Goal: Transaction & Acquisition: Book appointment/travel/reservation

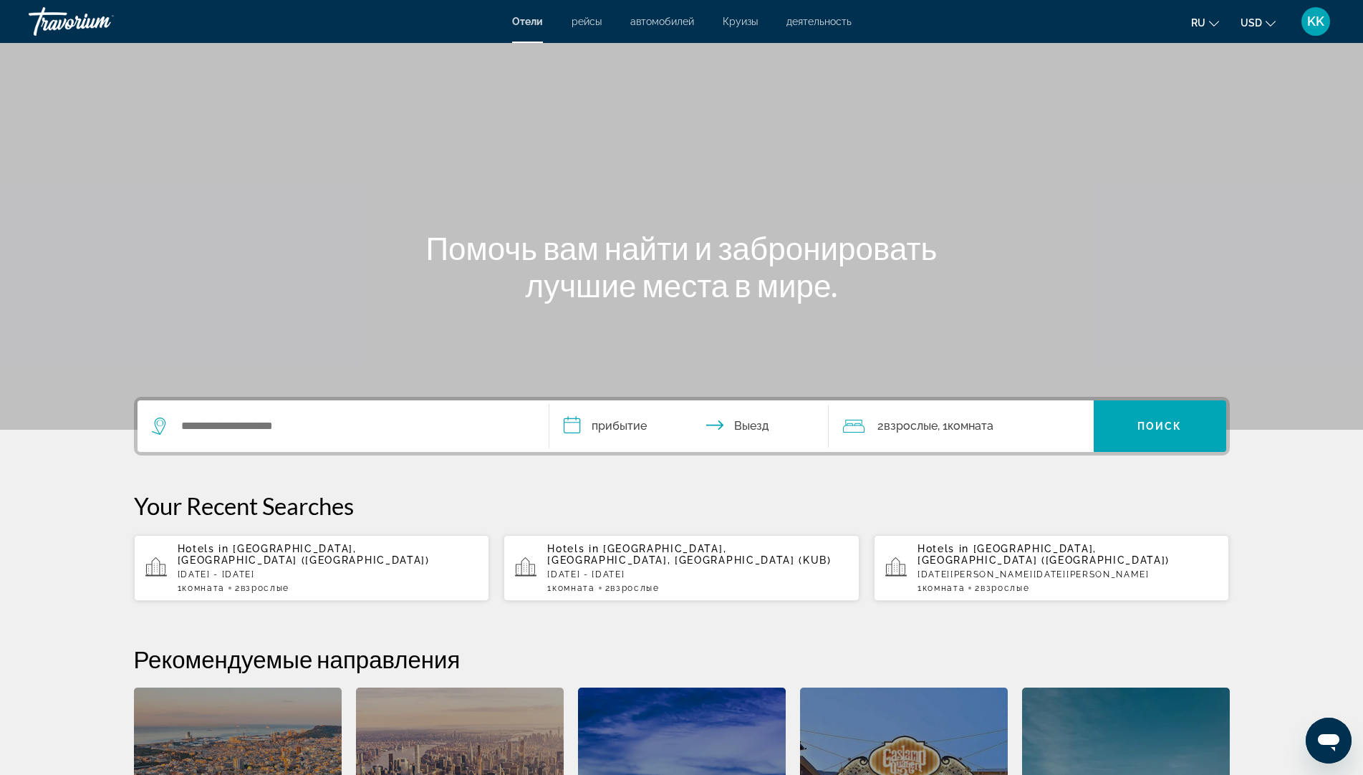
click at [175, 426] on div "Search widget" at bounding box center [339, 425] width 375 height 21
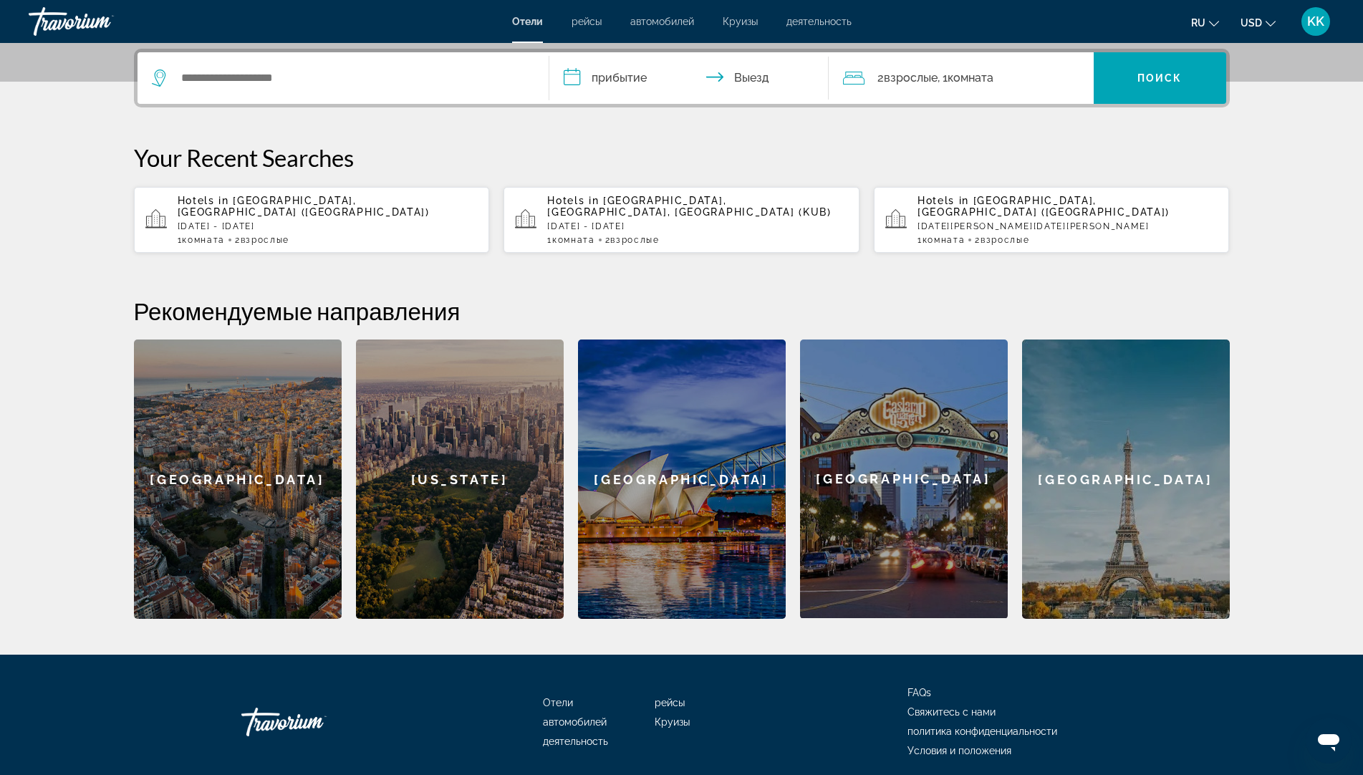
scroll to position [350, 0]
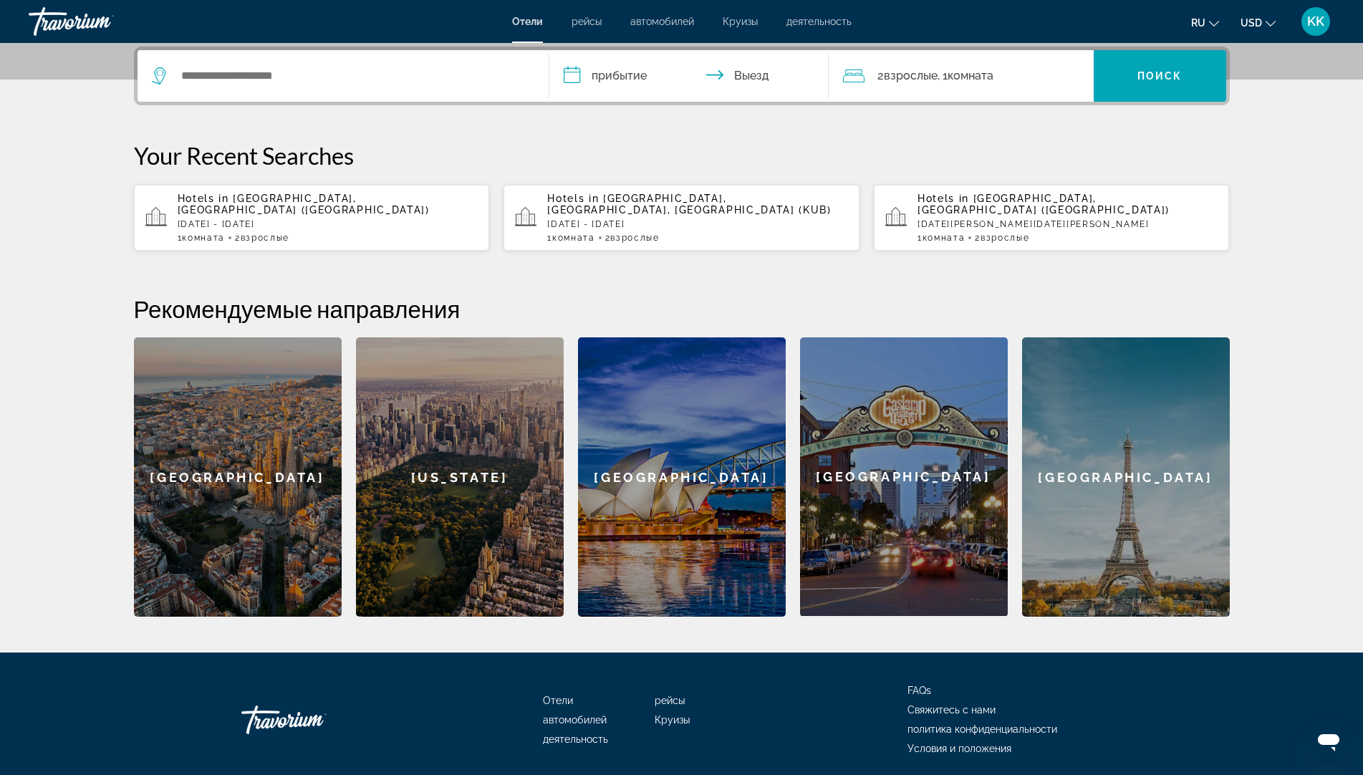
click at [176, 76] on div "Search widget" at bounding box center [339, 75] width 375 height 21
click at [181, 75] on input "Search widget" at bounding box center [353, 75] width 347 height 21
type input "***"
click at [299, 219] on p "[DATE] - [DATE]" at bounding box center [328, 224] width 301 height 10
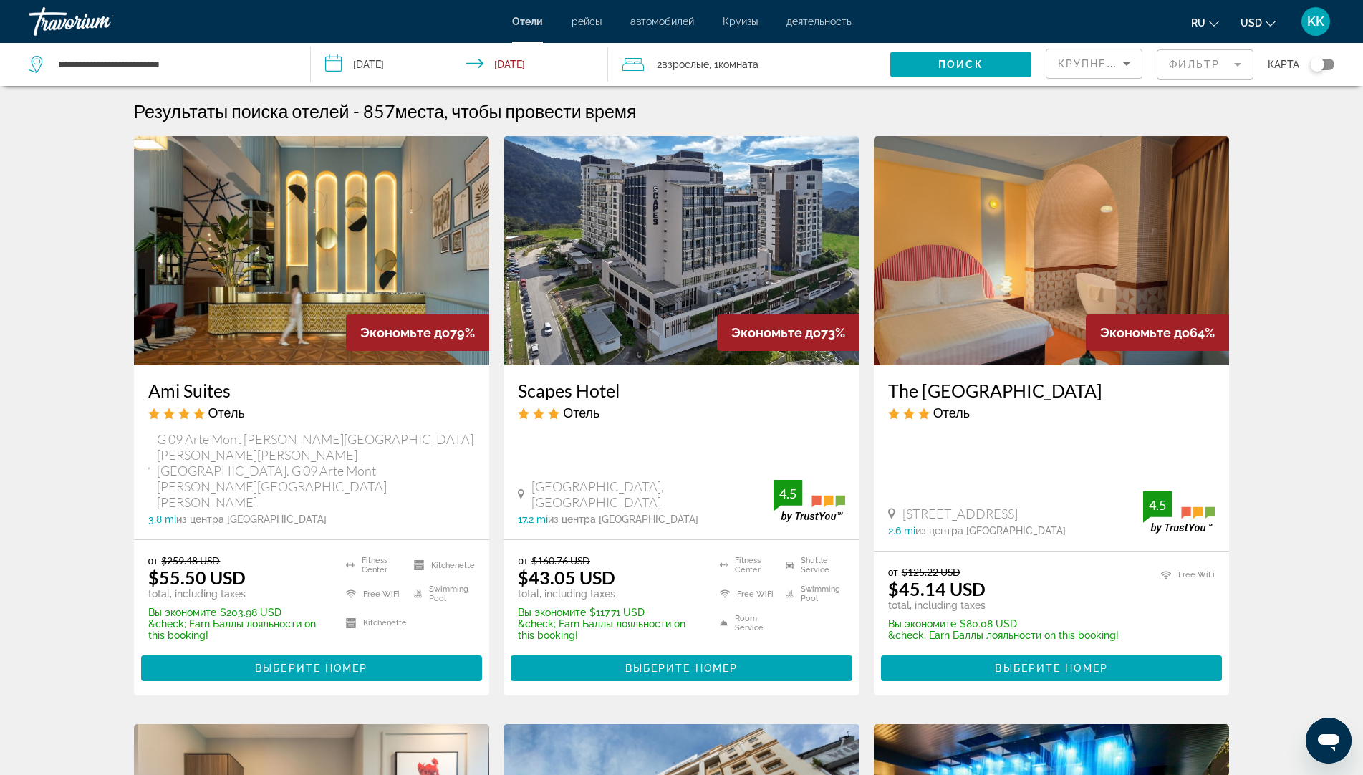
click at [251, 318] on img "Main content" at bounding box center [312, 250] width 356 height 229
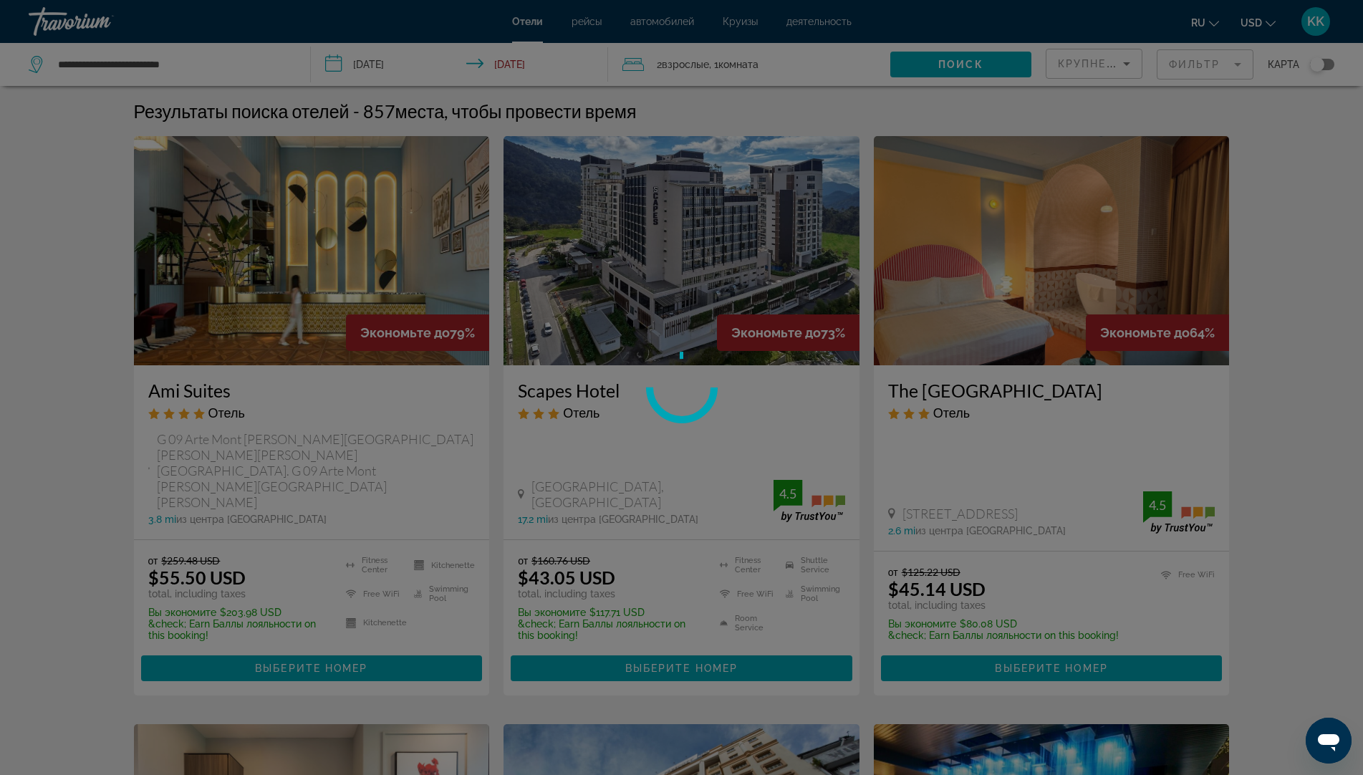
click at [251, 318] on div at bounding box center [681, 387] width 1363 height 775
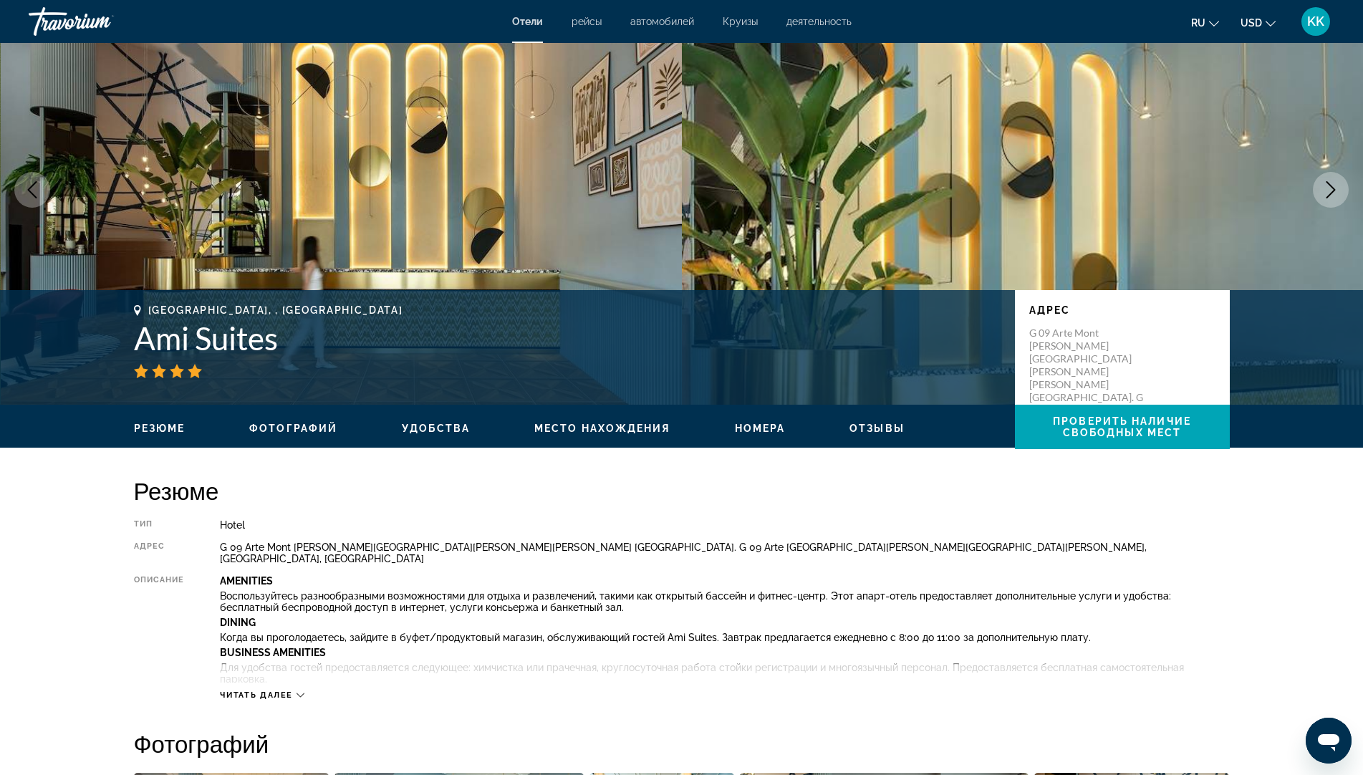
scroll to position [72, 0]
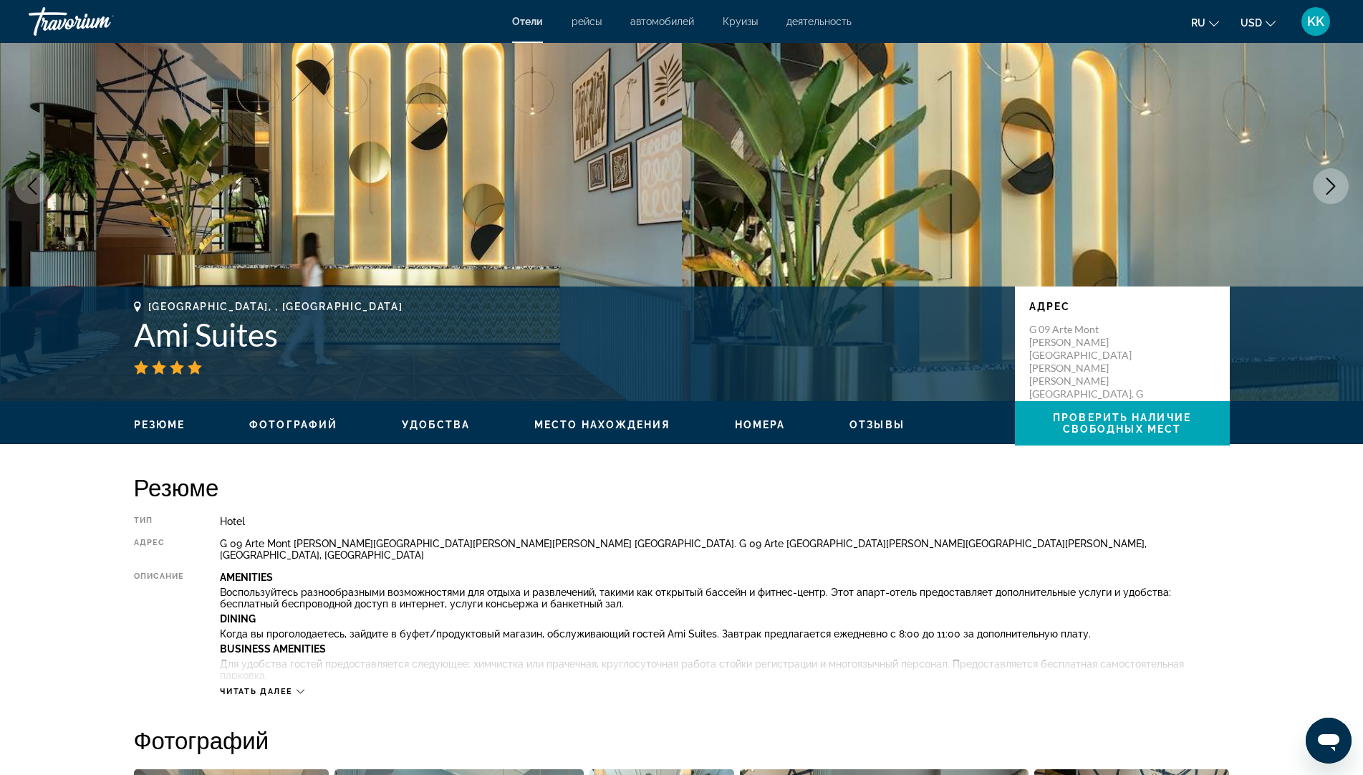
click at [1338, 186] on icon "Next image" at bounding box center [1330, 186] width 17 height 17
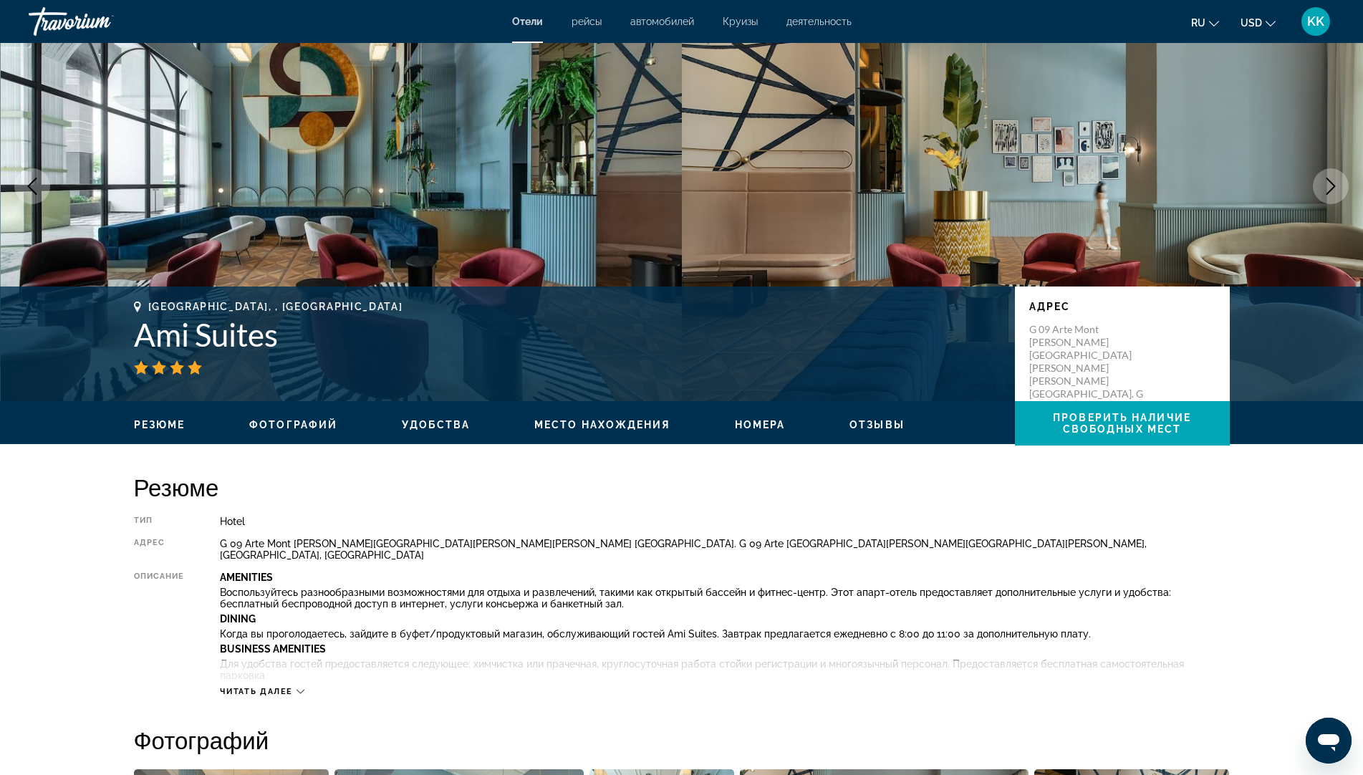
click at [1338, 186] on icon "Next image" at bounding box center [1330, 186] width 17 height 17
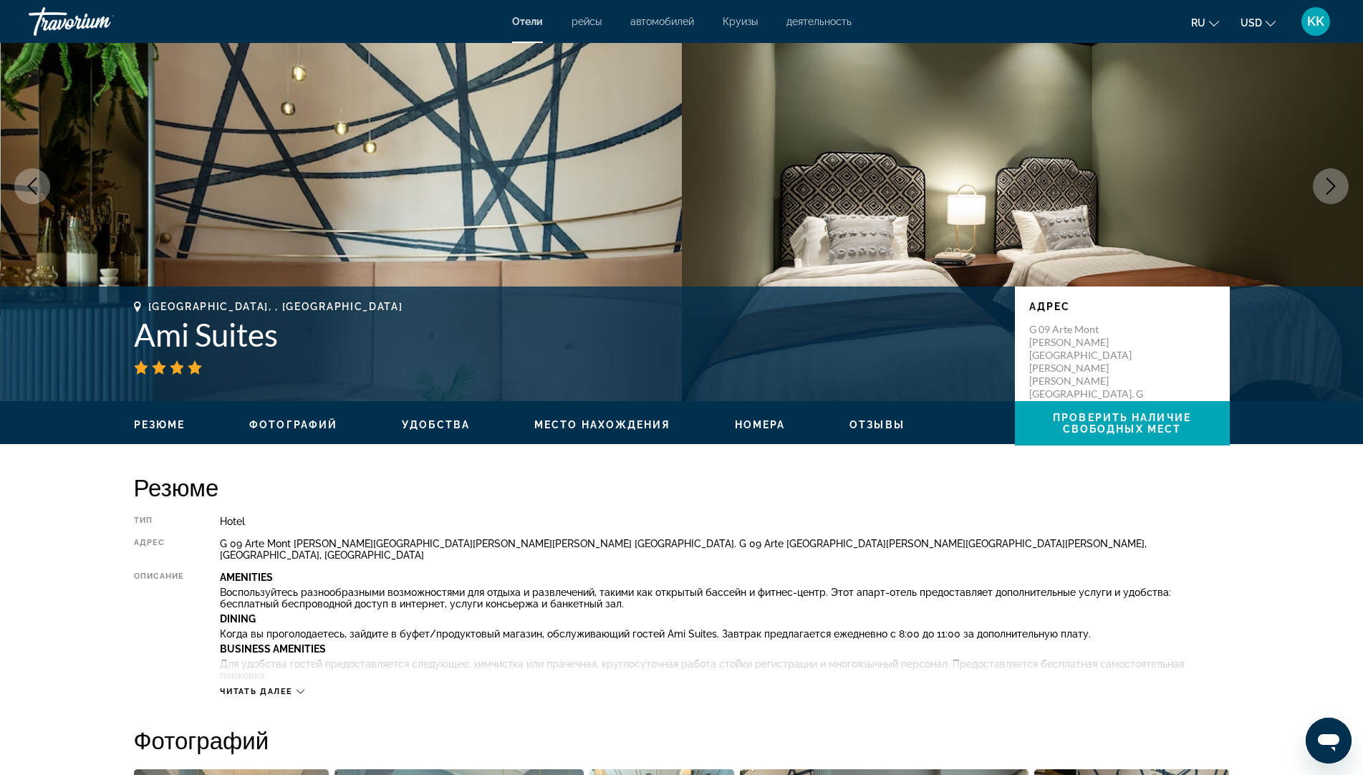
click at [304, 687] on div "Читать далее" at bounding box center [262, 691] width 85 height 9
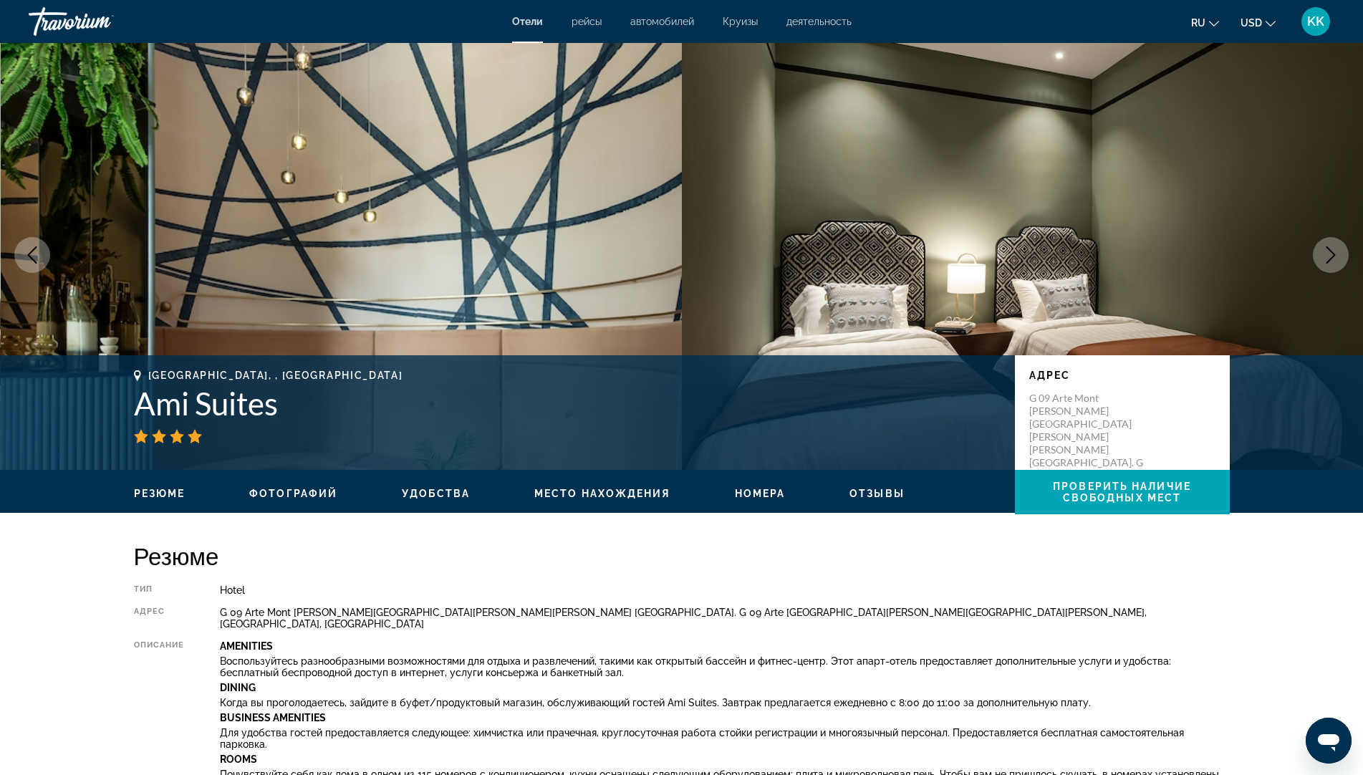
scroll to position [0, 0]
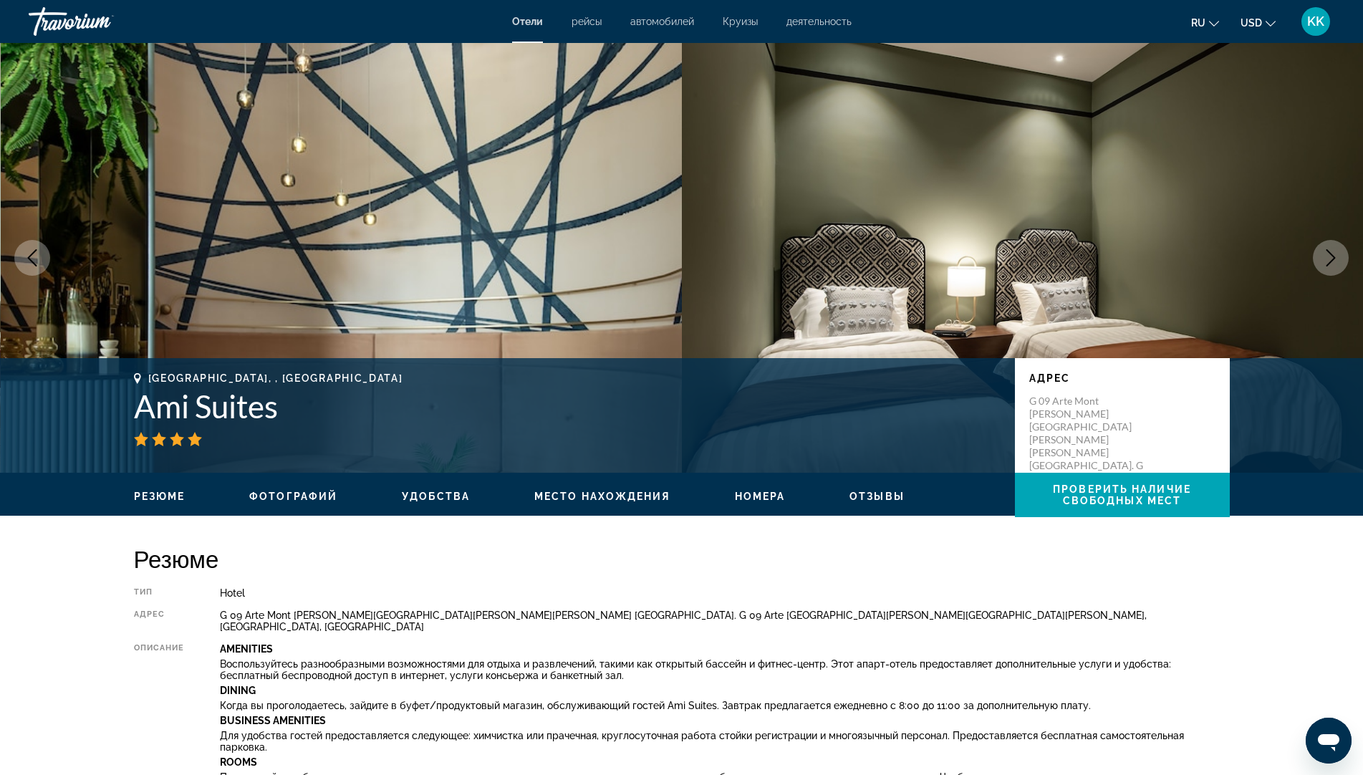
click at [47, 264] on button "Previous image" at bounding box center [32, 258] width 36 height 36
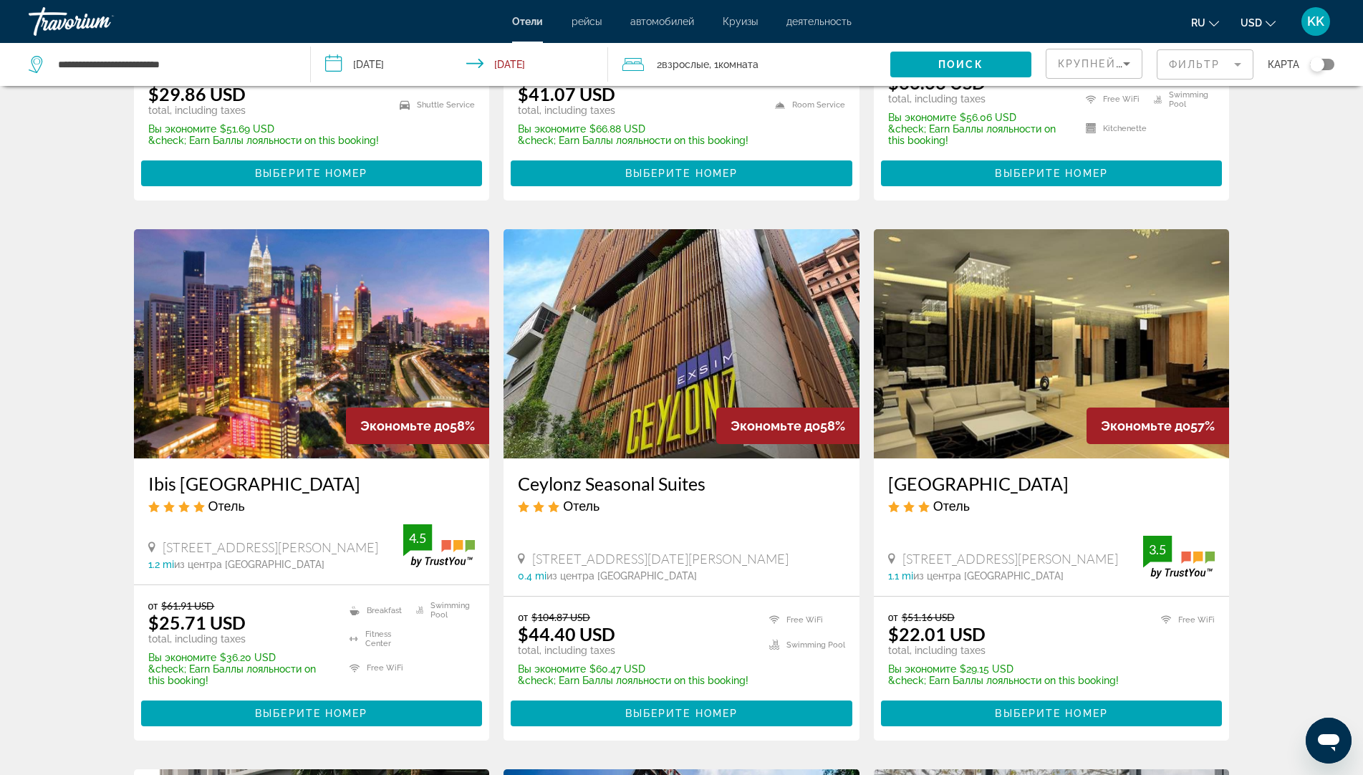
scroll to position [1075, 0]
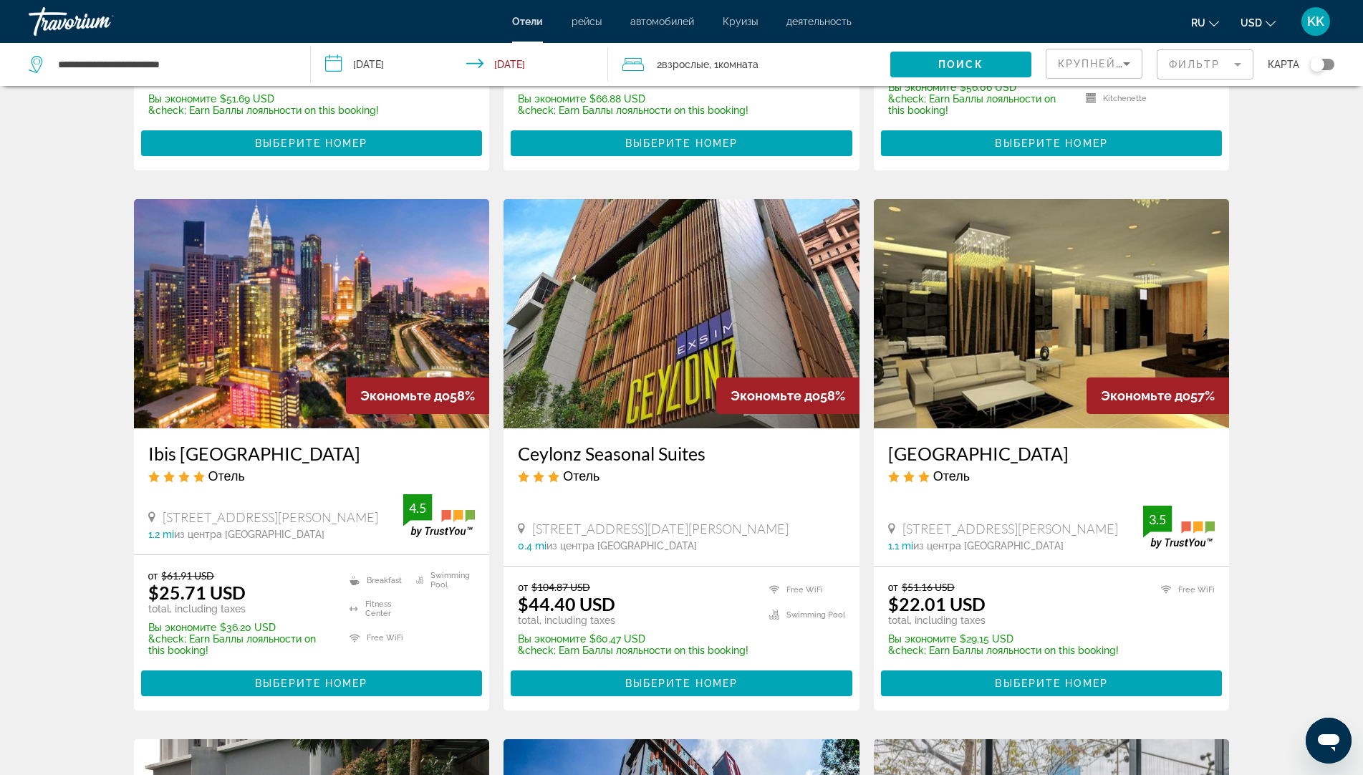
click at [314, 329] on img "Main content" at bounding box center [312, 313] width 356 height 229
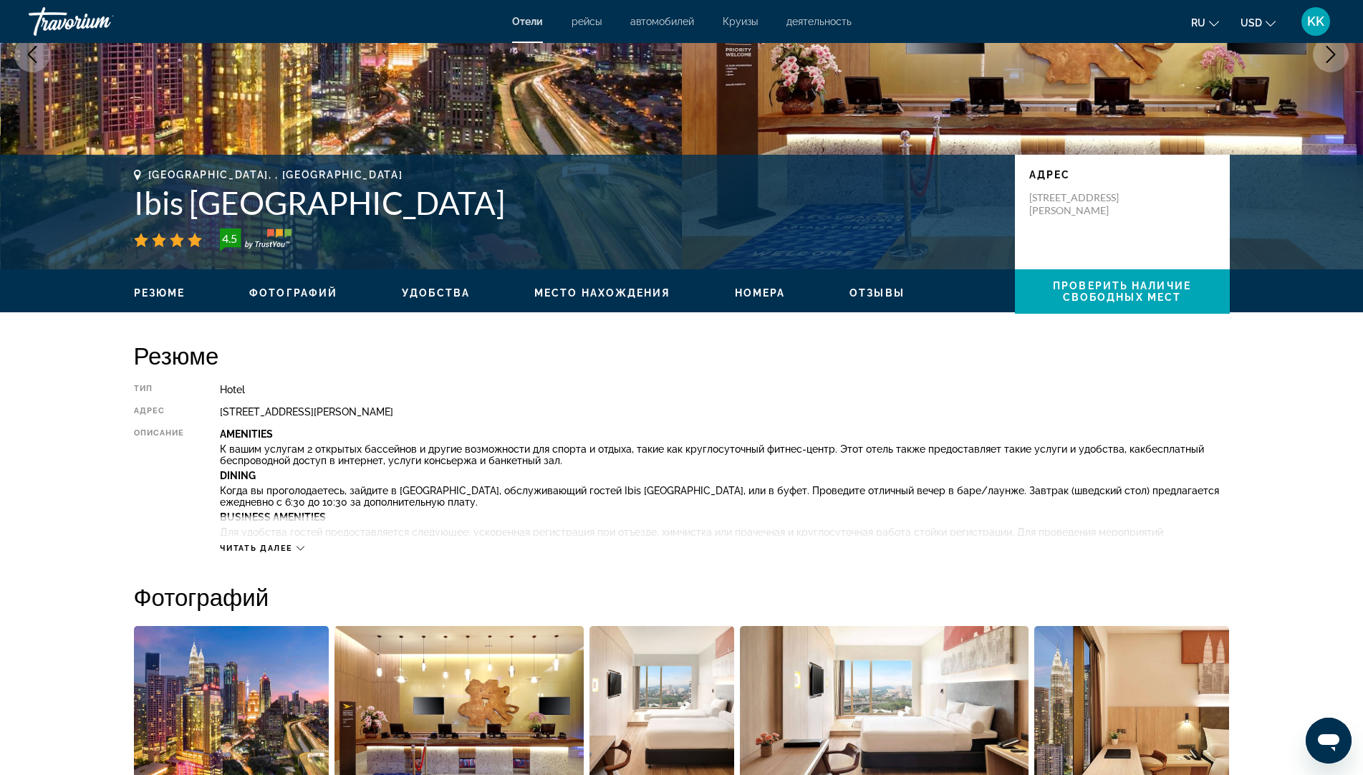
scroll to position [287, 0]
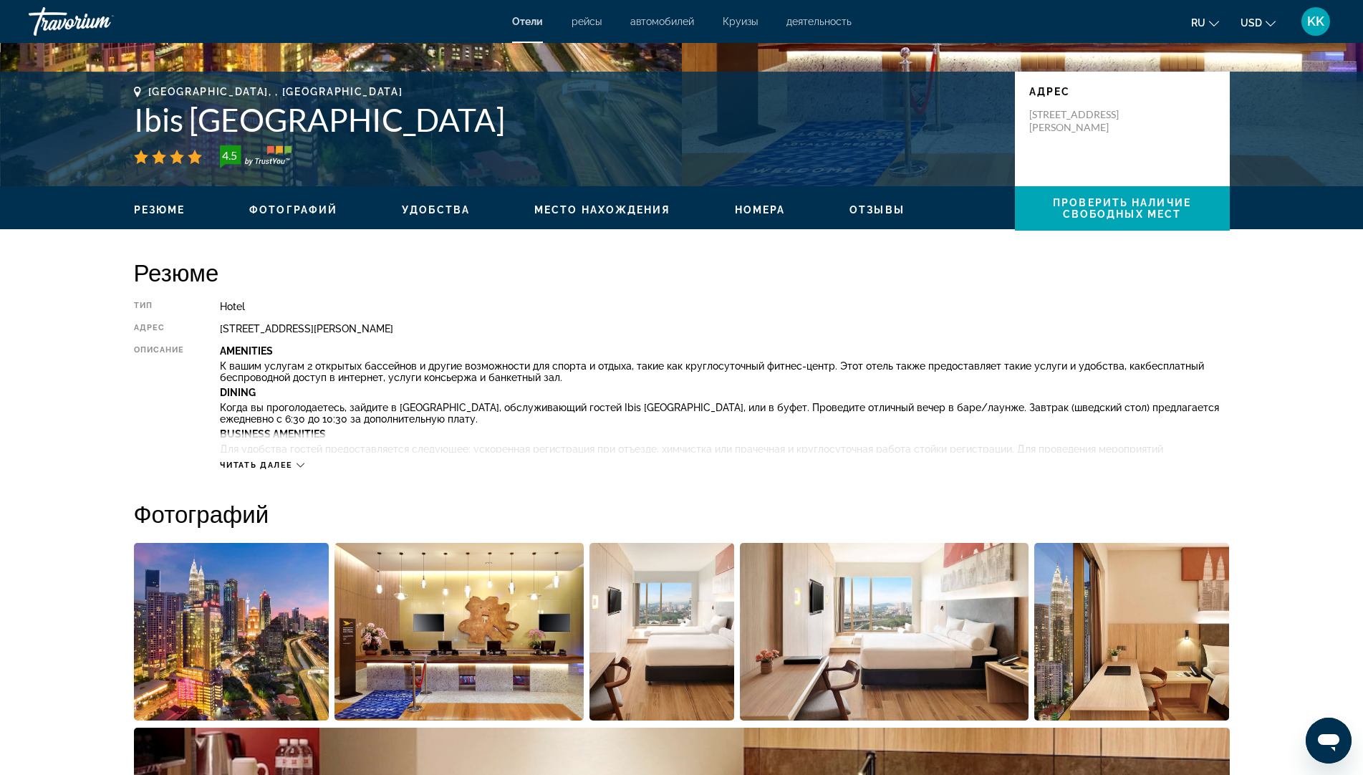
click at [269, 464] on span "Читать далее" at bounding box center [256, 465] width 73 height 9
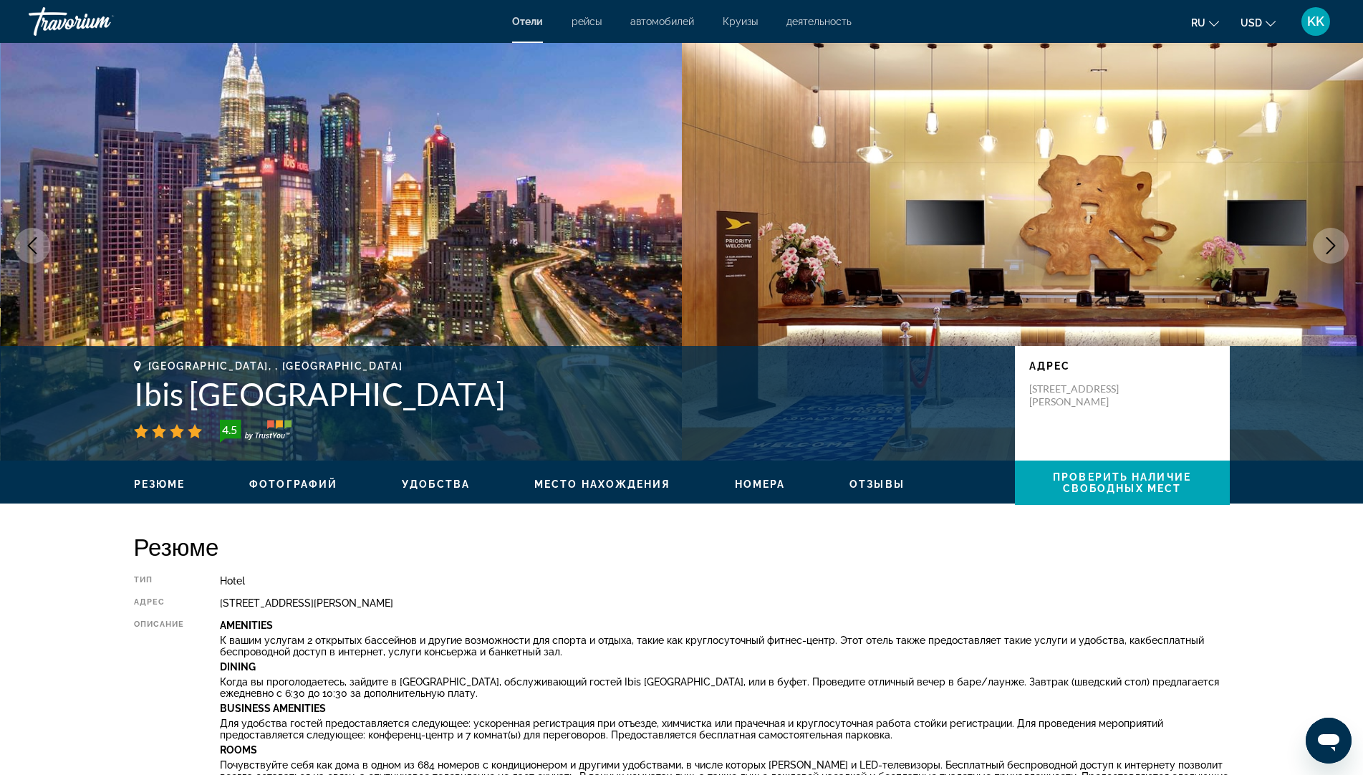
scroll to position [0, 0]
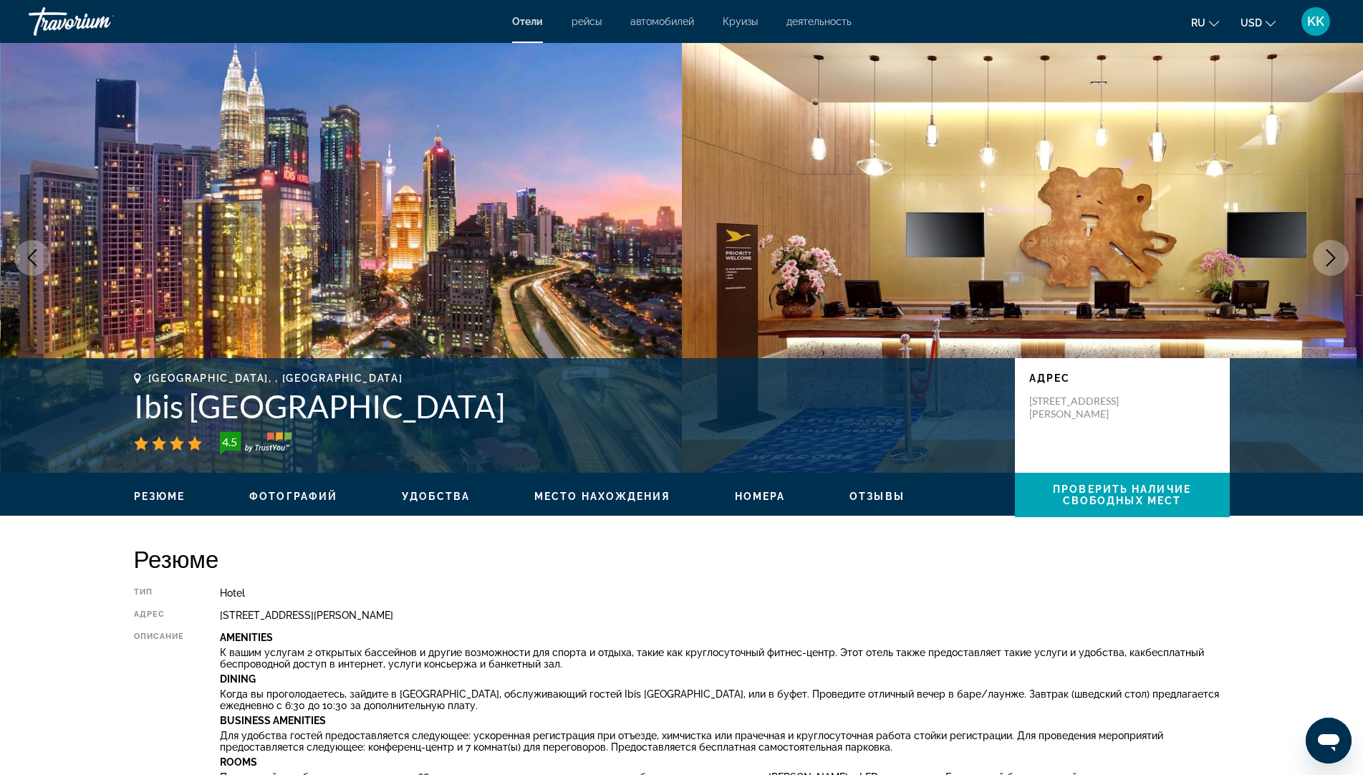
click at [1324, 256] on icon "Next image" at bounding box center [1330, 257] width 17 height 17
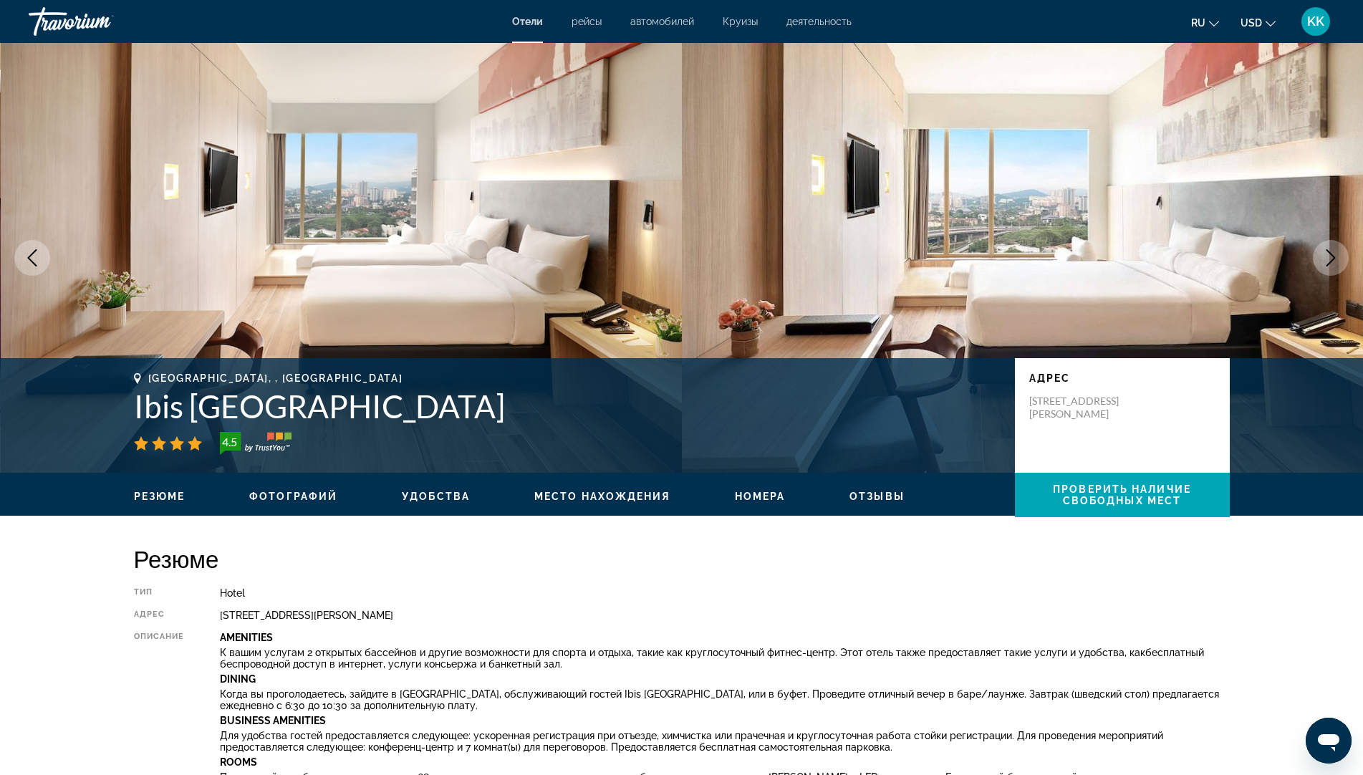
click at [1324, 256] on icon "Next image" at bounding box center [1330, 257] width 17 height 17
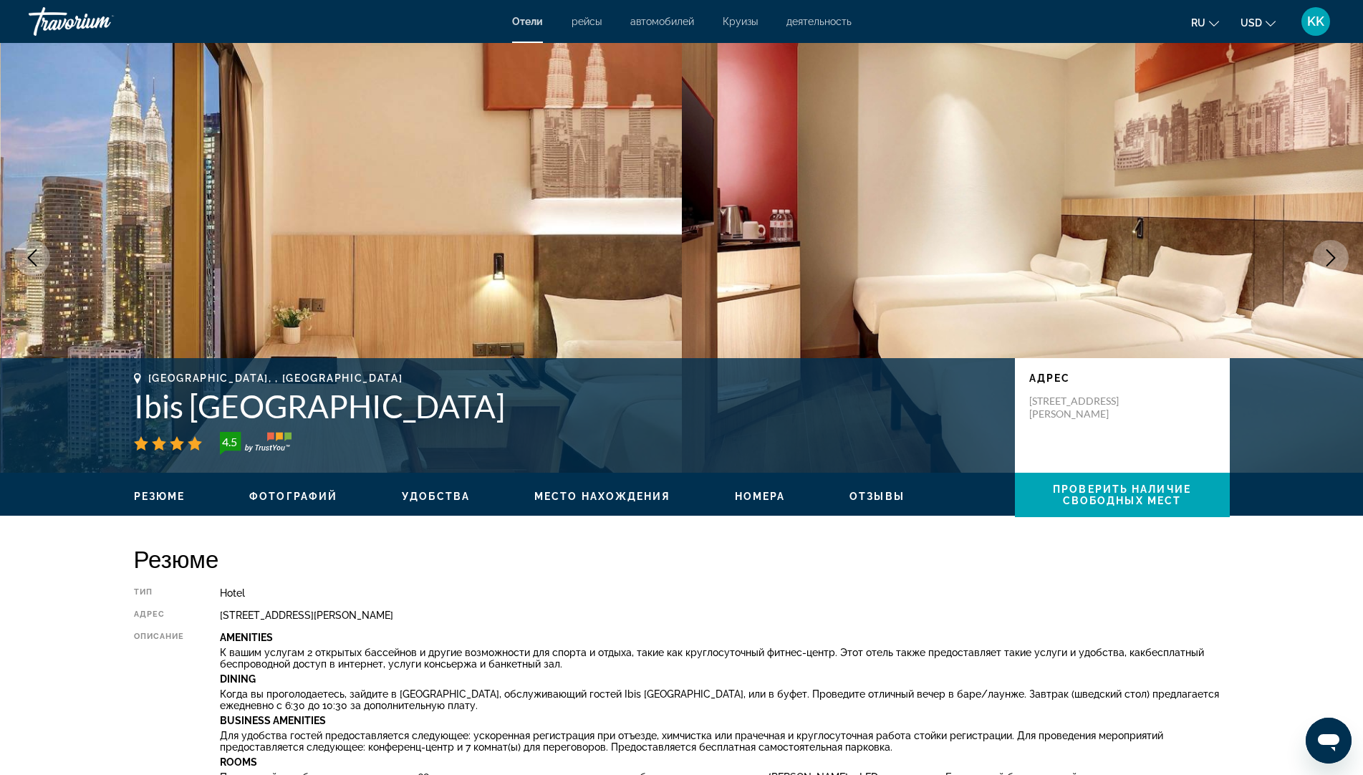
click at [1324, 256] on icon "Next image" at bounding box center [1330, 257] width 17 height 17
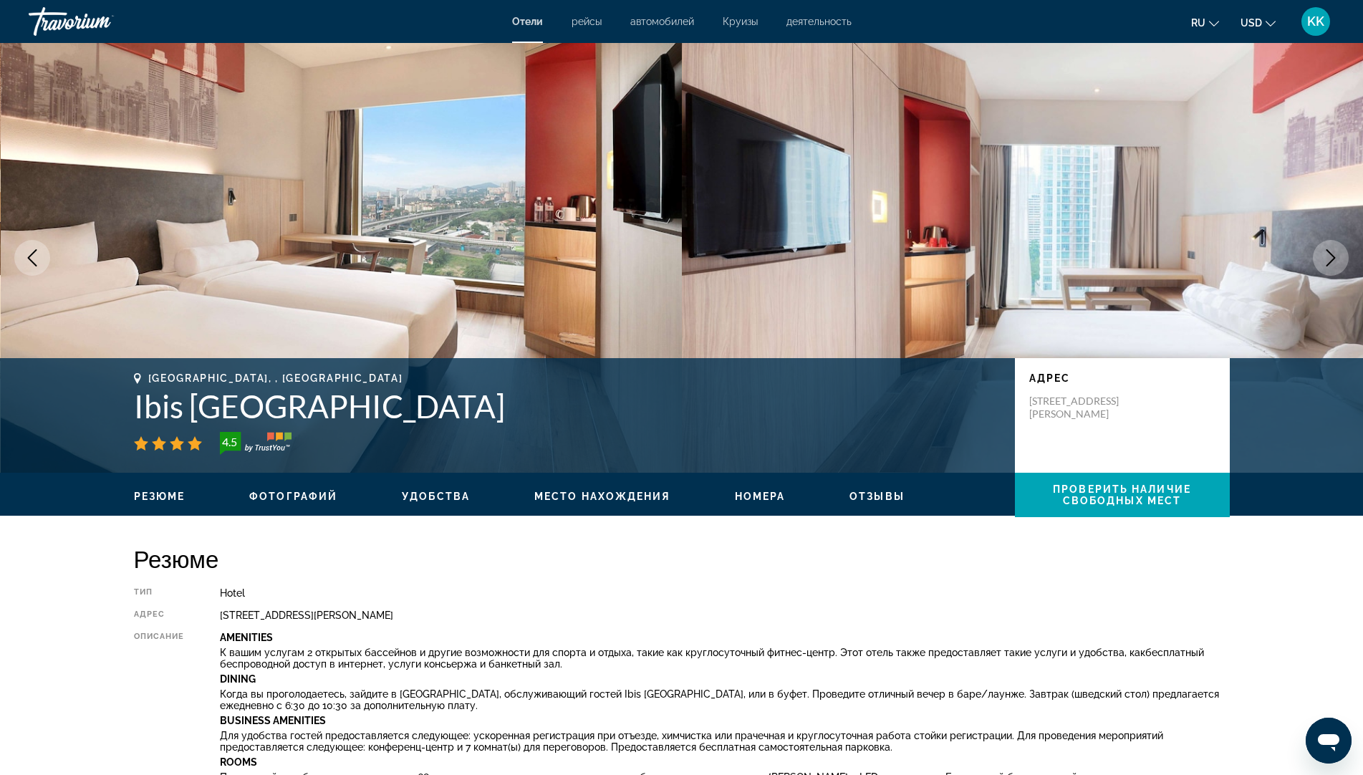
click at [1324, 256] on icon "Next image" at bounding box center [1330, 257] width 17 height 17
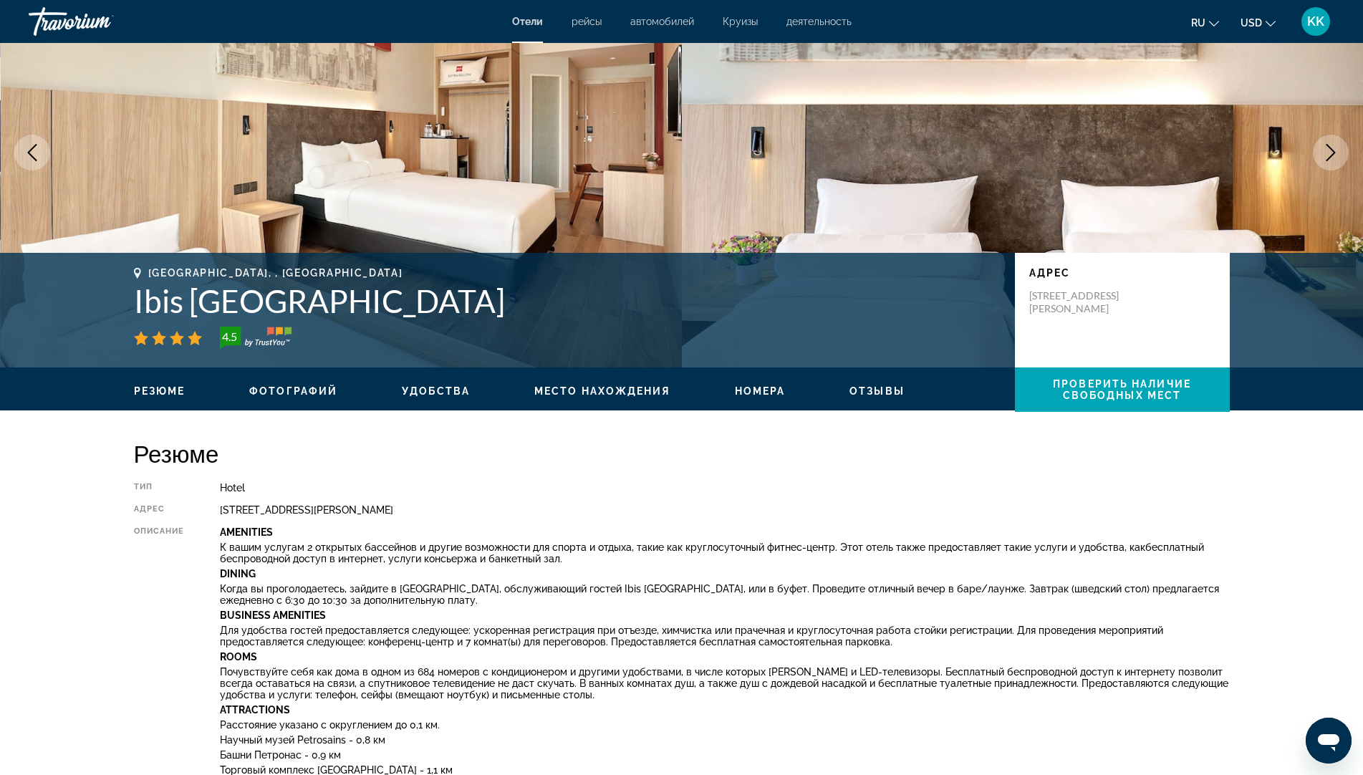
scroll to position [143, 0]
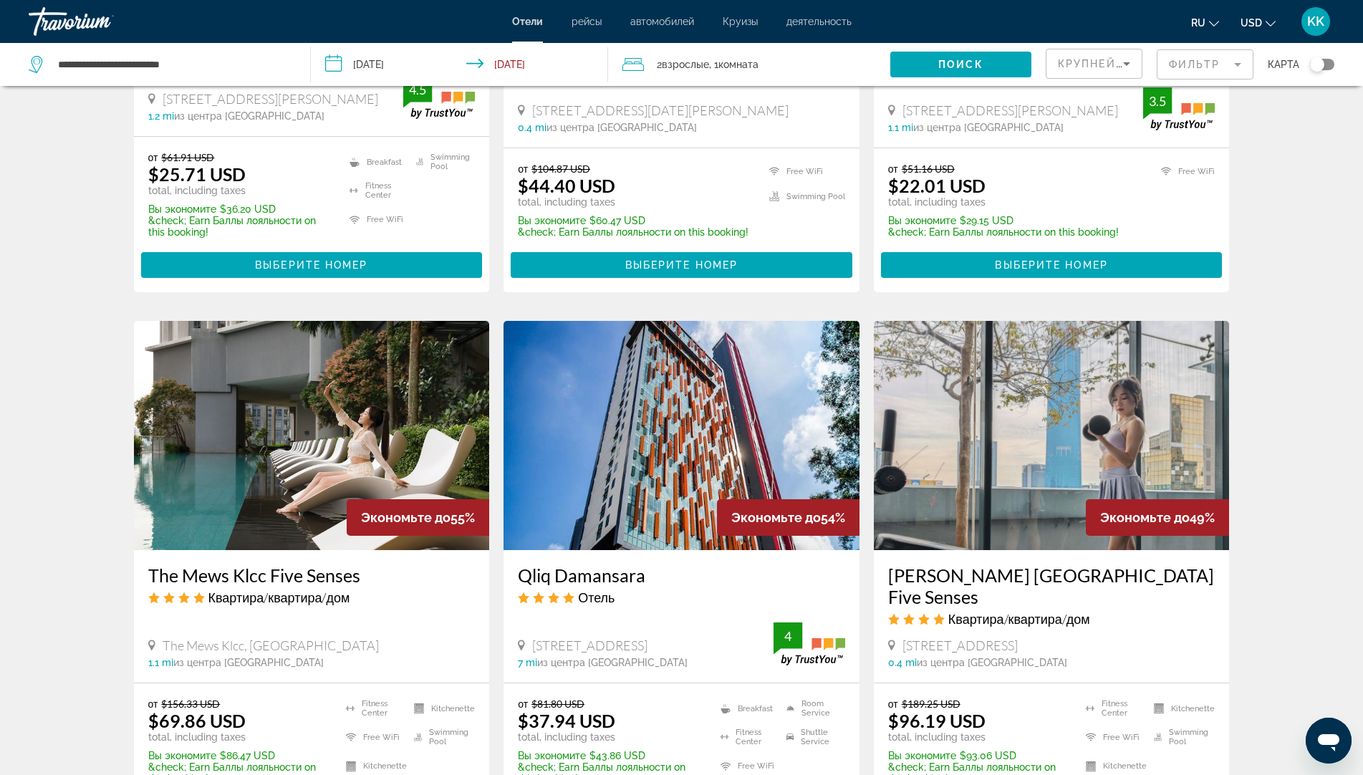
scroll to position [1492, 0]
click at [378, 500] on div "Экономьте до 55%" at bounding box center [418, 518] width 143 height 37
click at [300, 436] on img "Main content" at bounding box center [312, 436] width 356 height 229
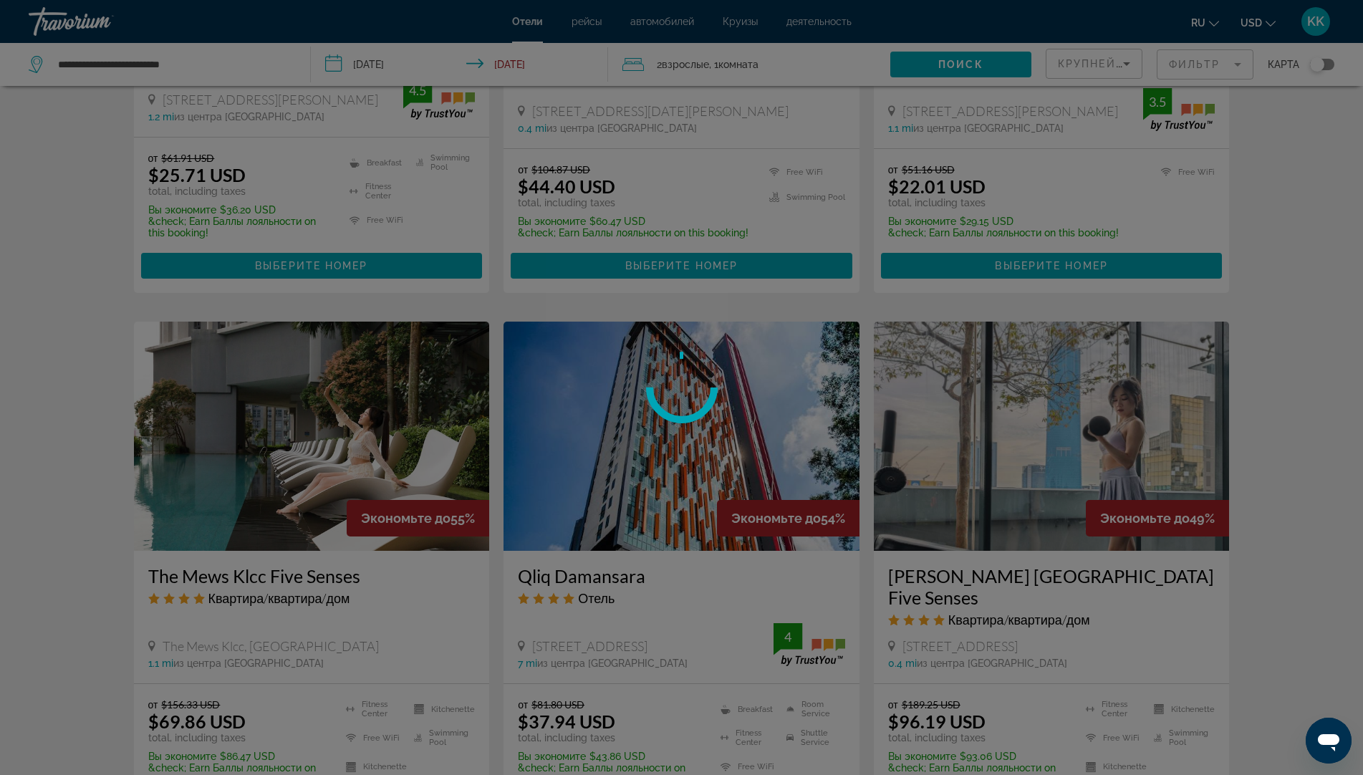
click at [300, 436] on div at bounding box center [681, 387] width 1363 height 775
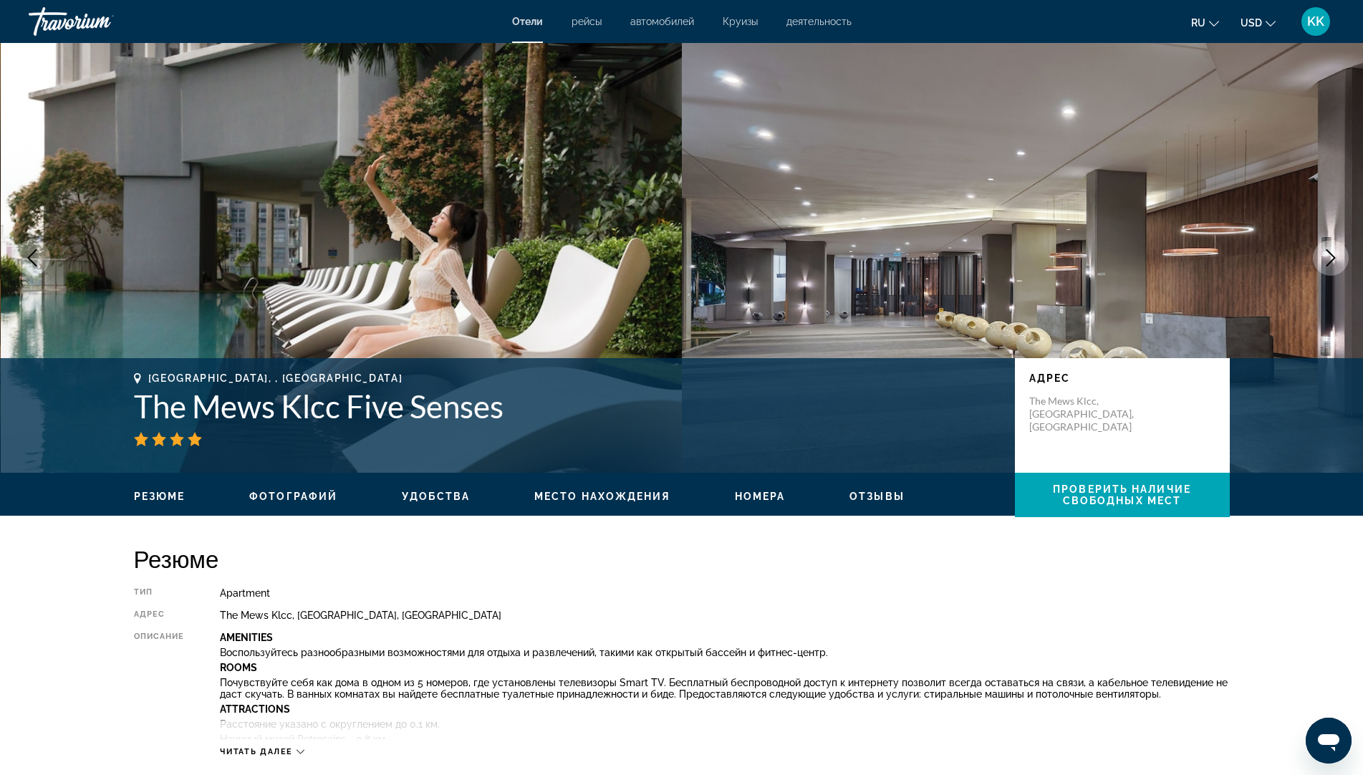
click at [1331, 261] on icon "Next image" at bounding box center [1331, 257] width 9 height 17
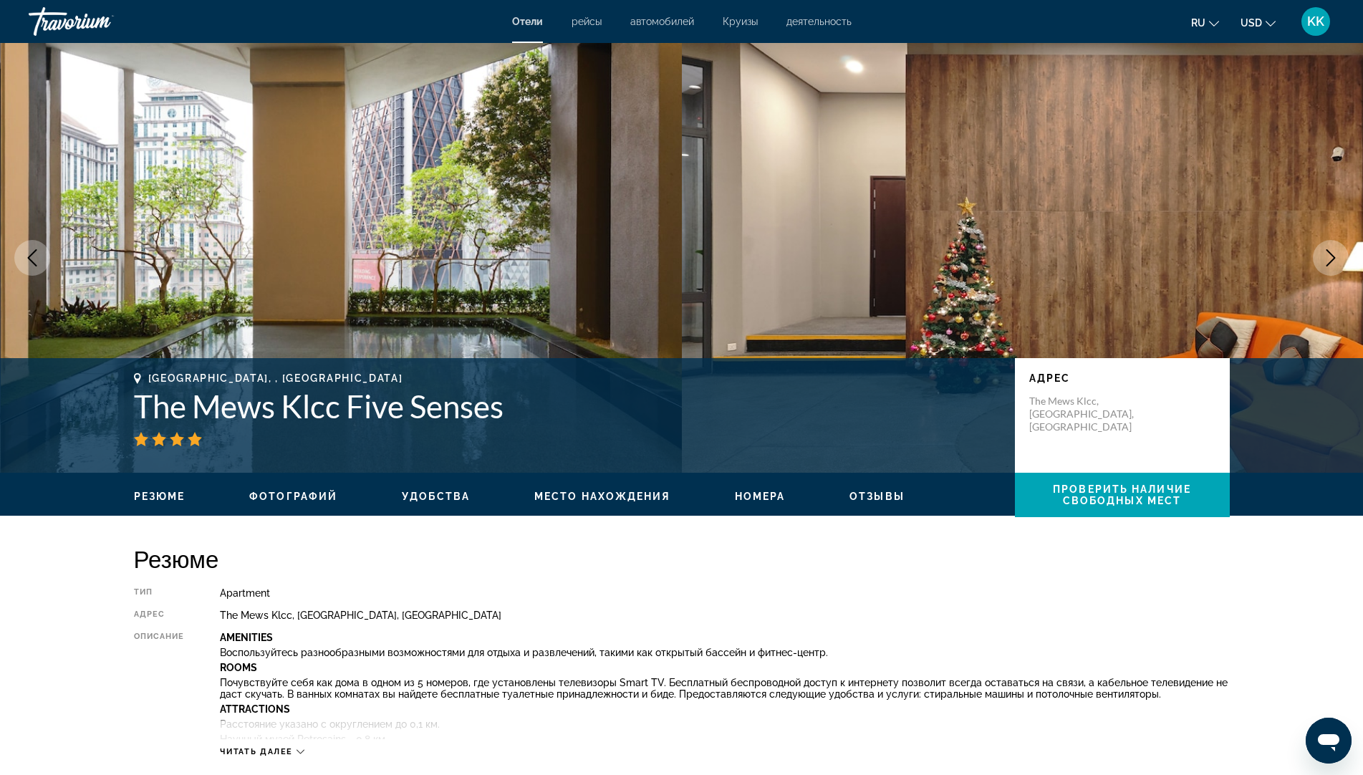
click at [1331, 261] on icon "Next image" at bounding box center [1331, 257] width 9 height 17
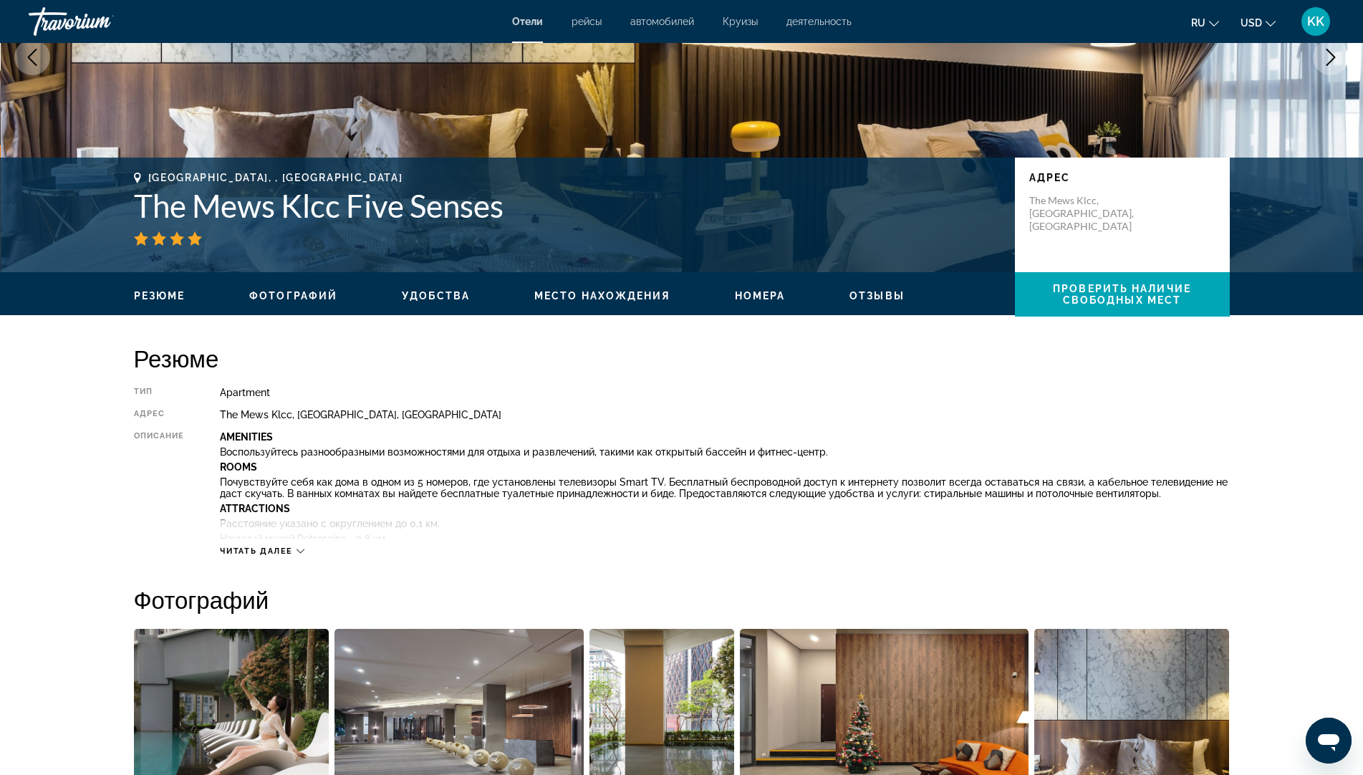
scroll to position [215, 0]
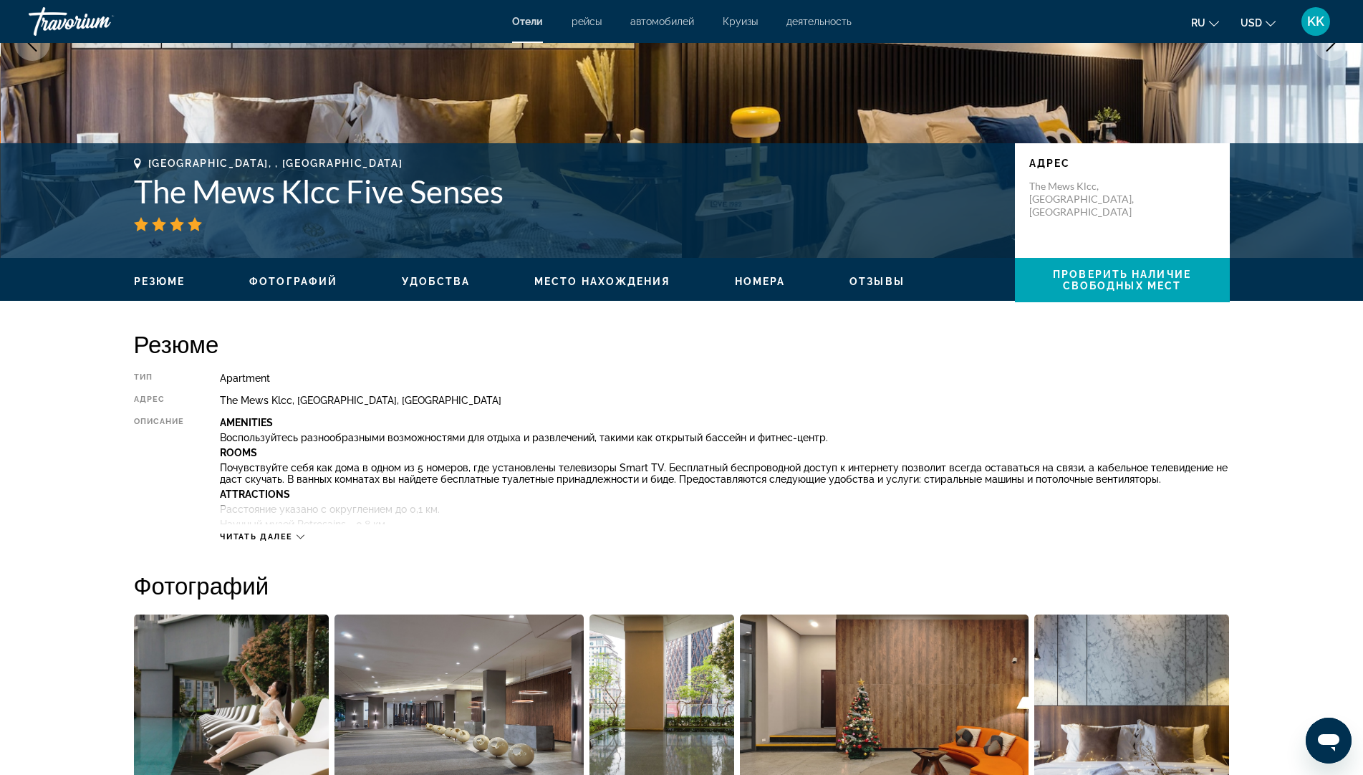
click at [309, 537] on div "Читать далее" at bounding box center [724, 522] width 1009 height 39
click at [299, 532] on button "Читать далее" at bounding box center [262, 537] width 85 height 11
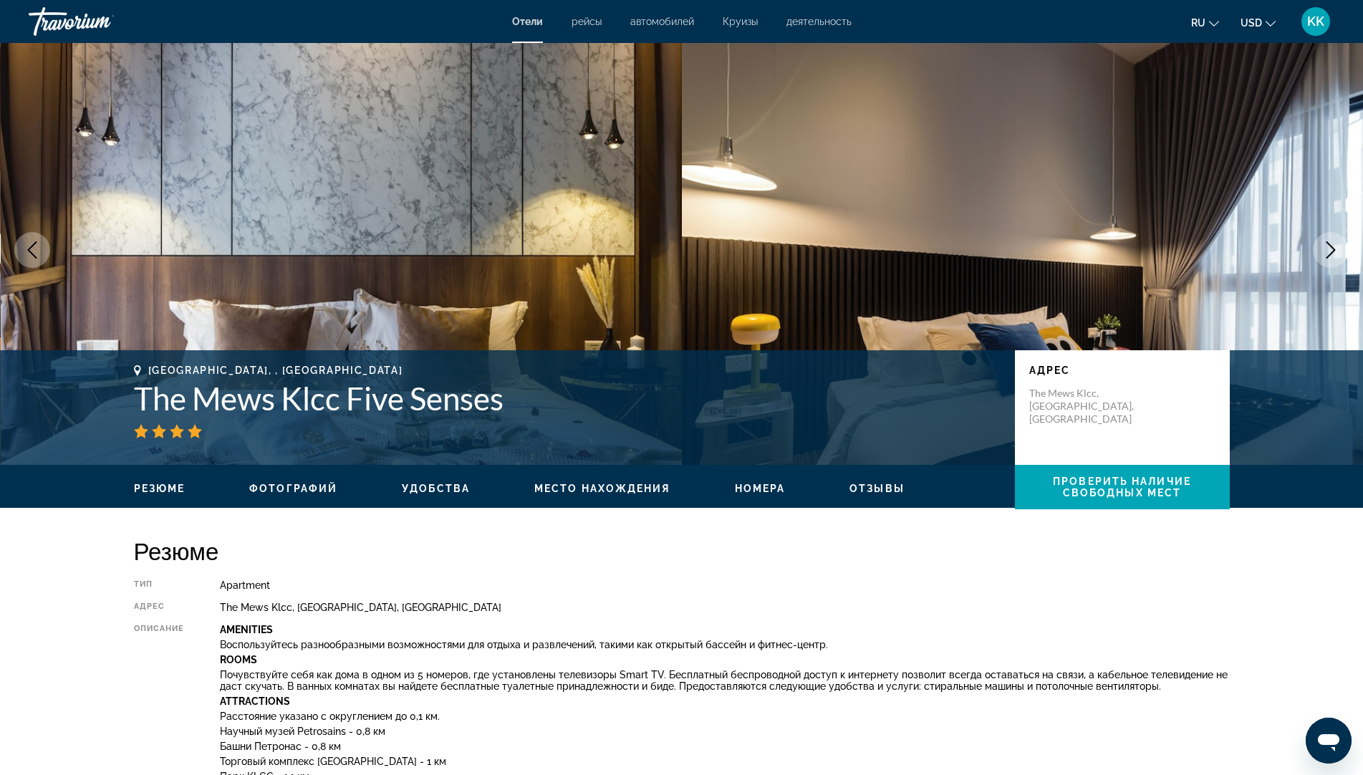
scroll to position [0, 0]
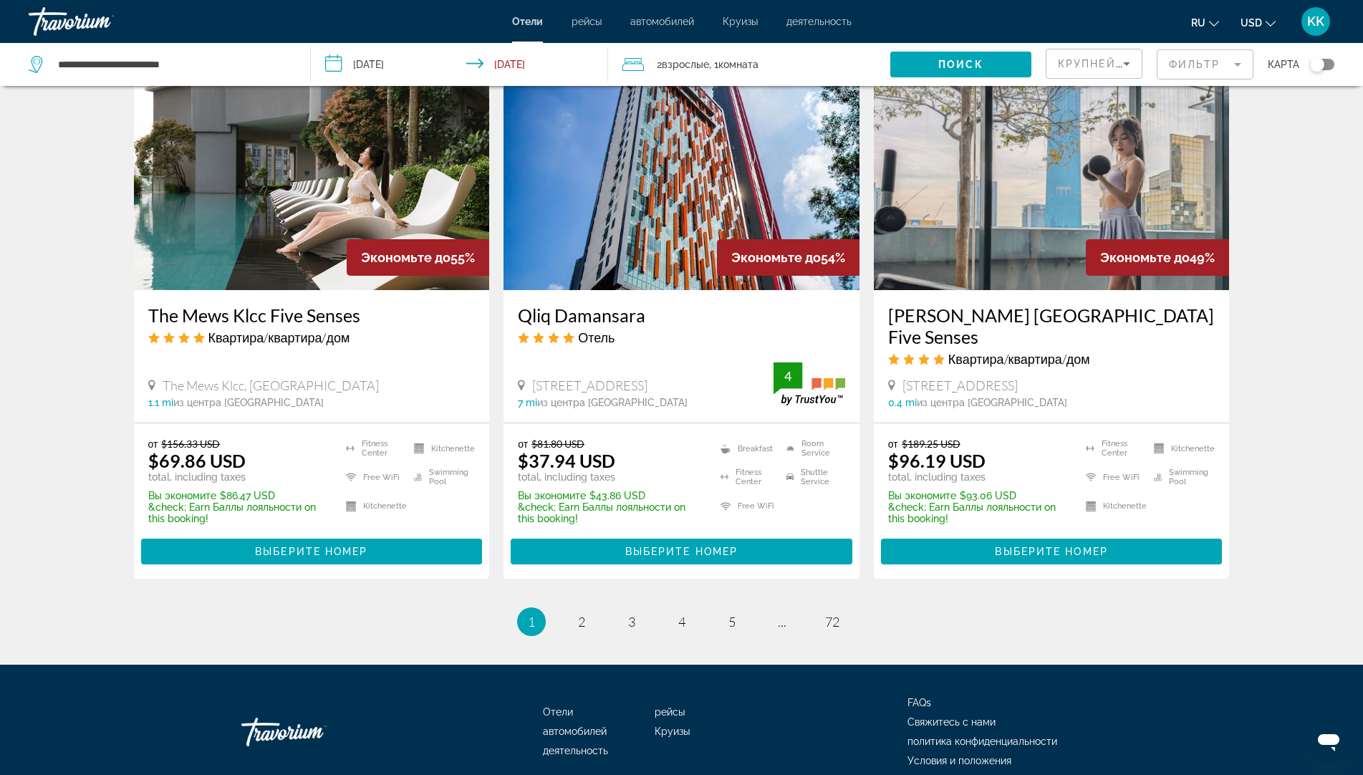
scroll to position [1755, 0]
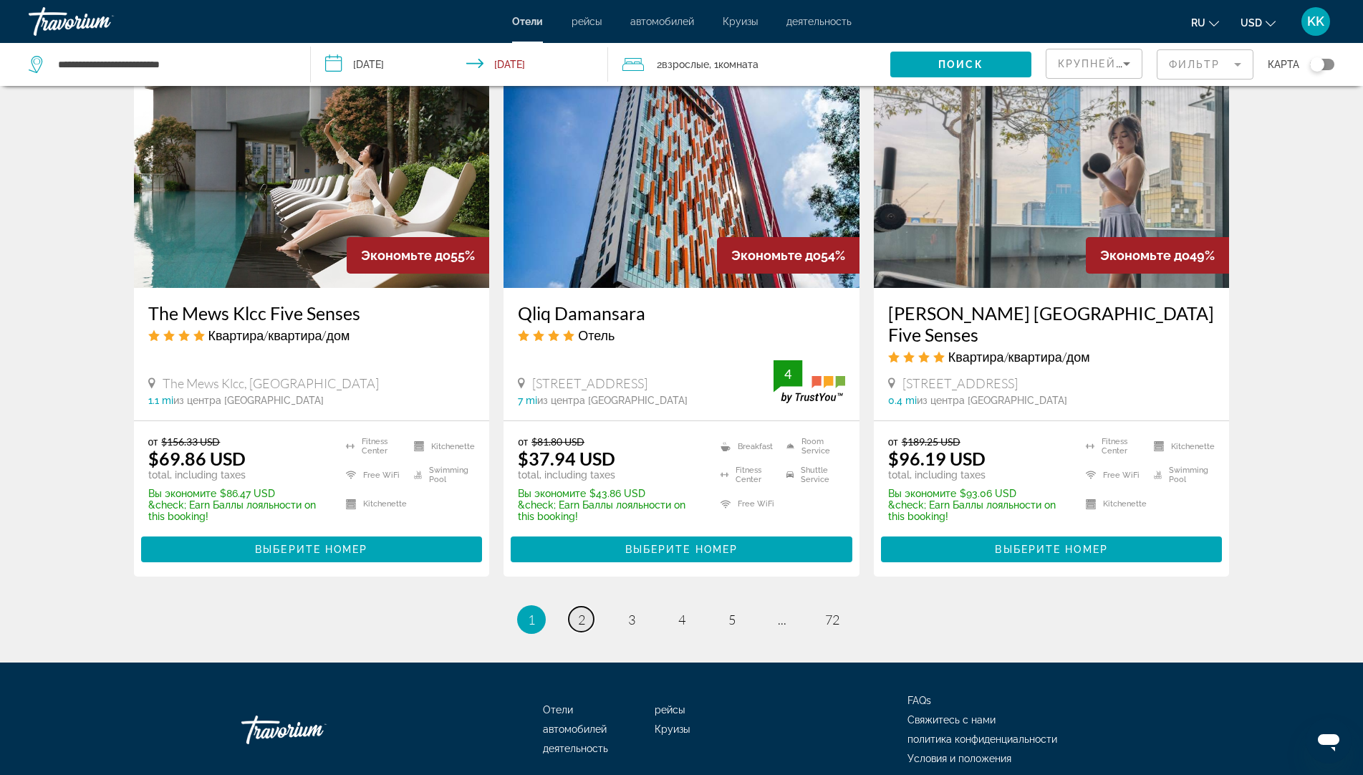
click at [578, 612] on span "2" at bounding box center [581, 620] width 7 height 16
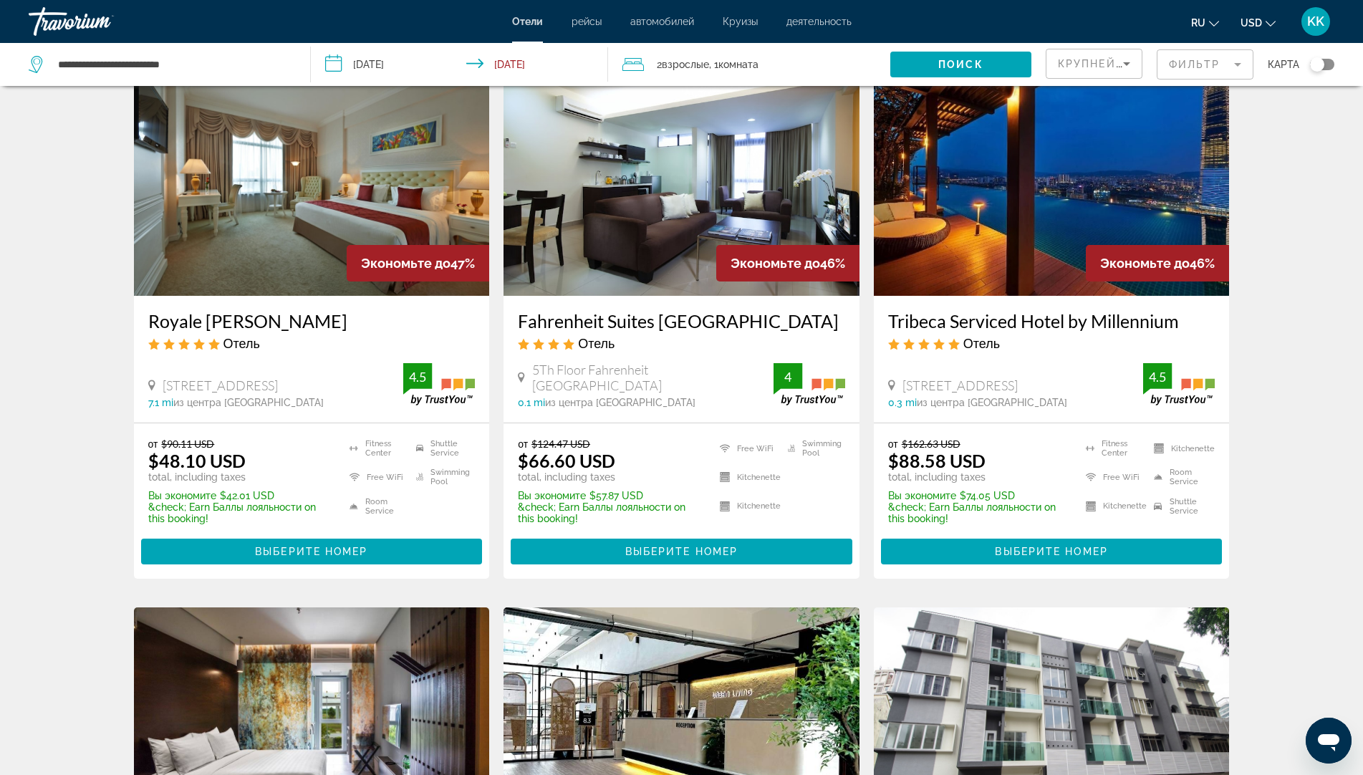
scroll to position [72, 0]
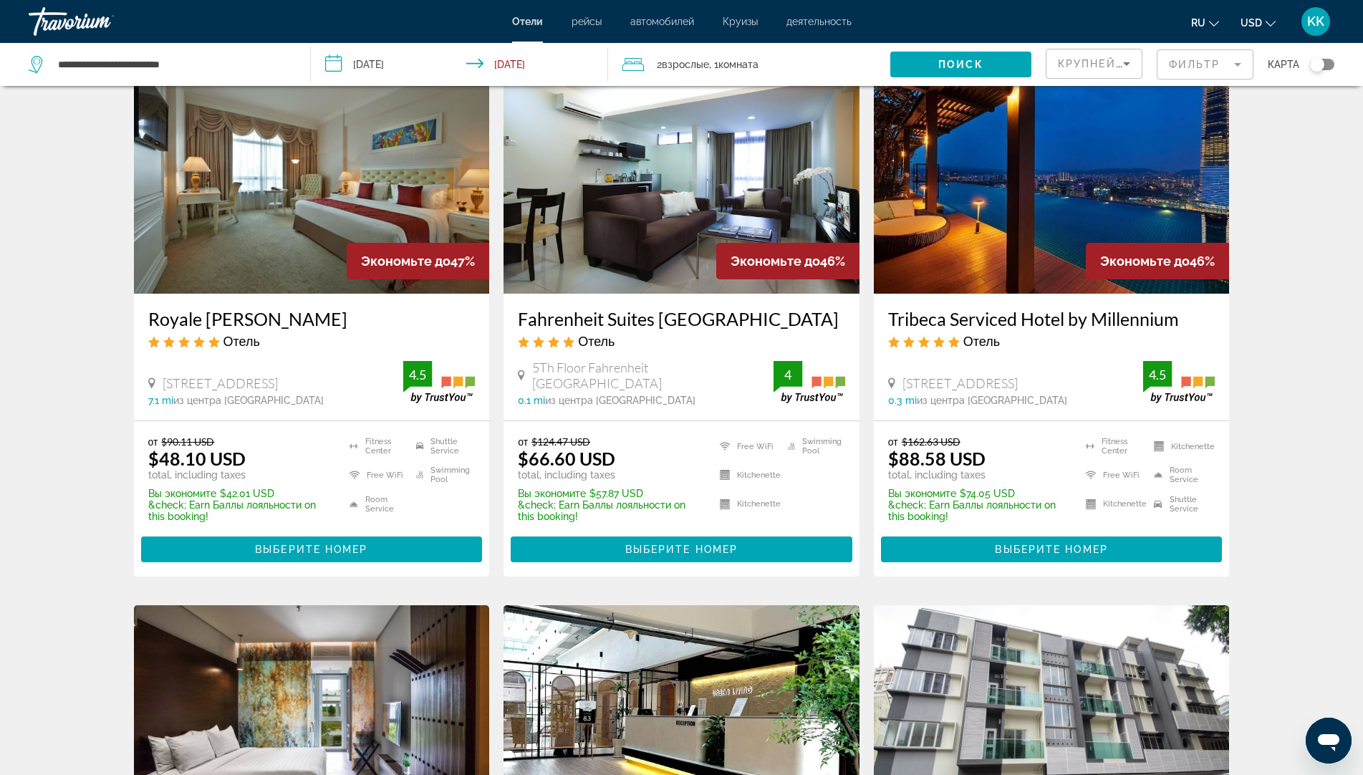
click at [646, 246] on img "Main content" at bounding box center [682, 178] width 356 height 229
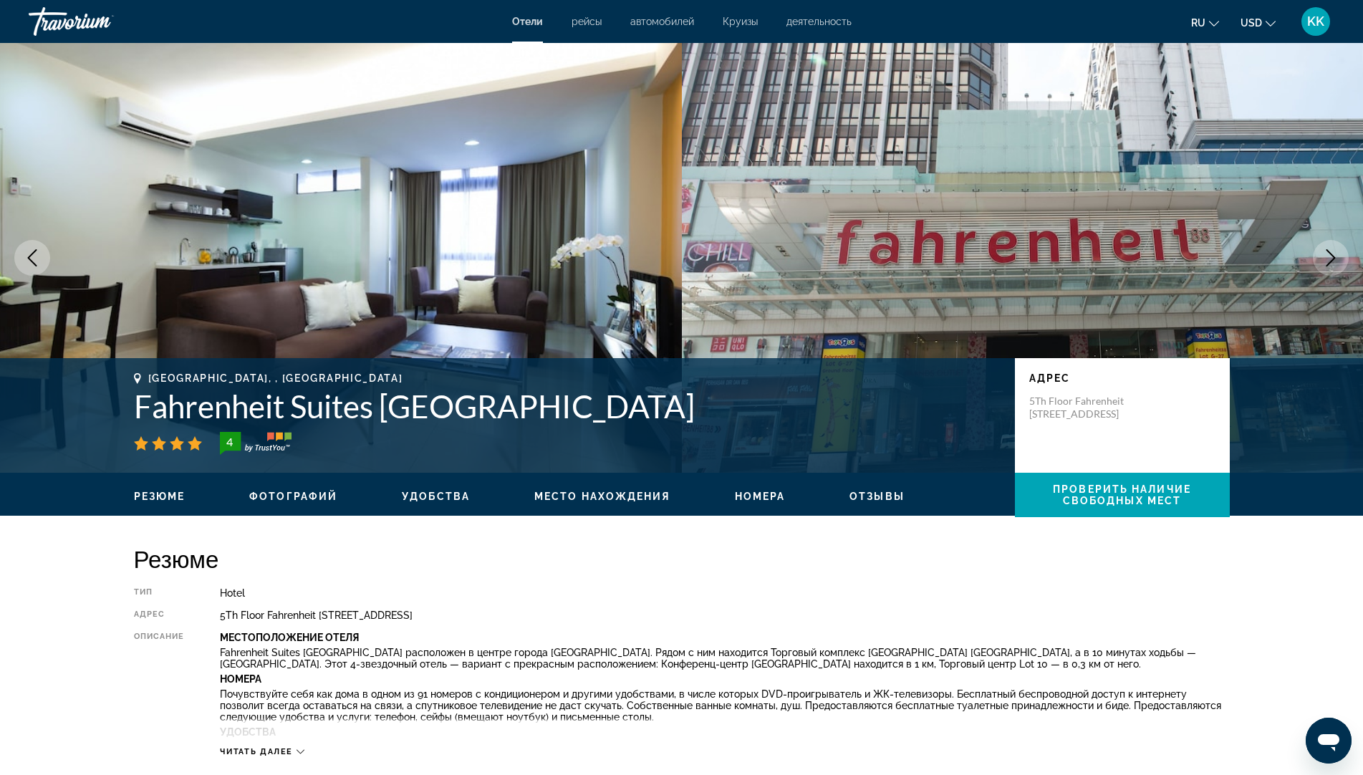
click at [1324, 262] on icon "Next image" at bounding box center [1330, 257] width 17 height 17
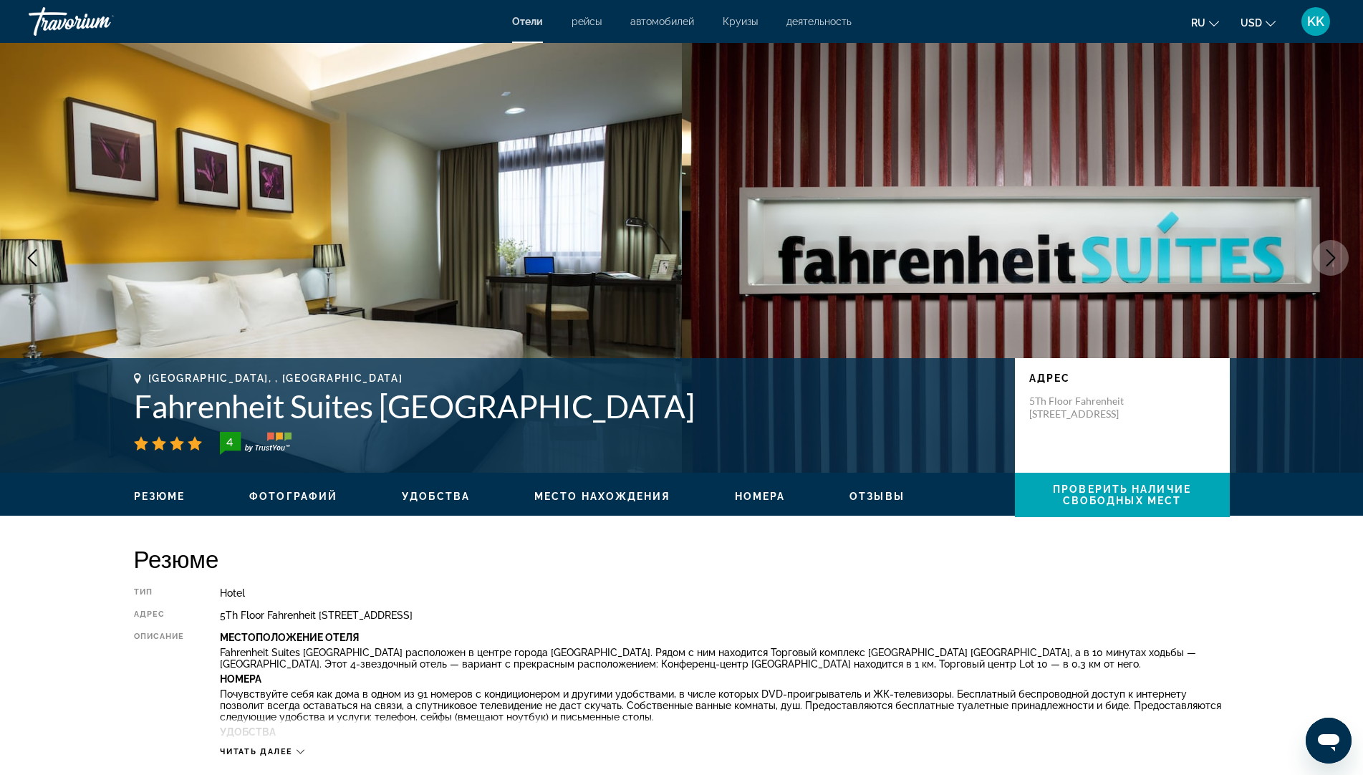
click at [1324, 262] on icon "Next image" at bounding box center [1330, 257] width 17 height 17
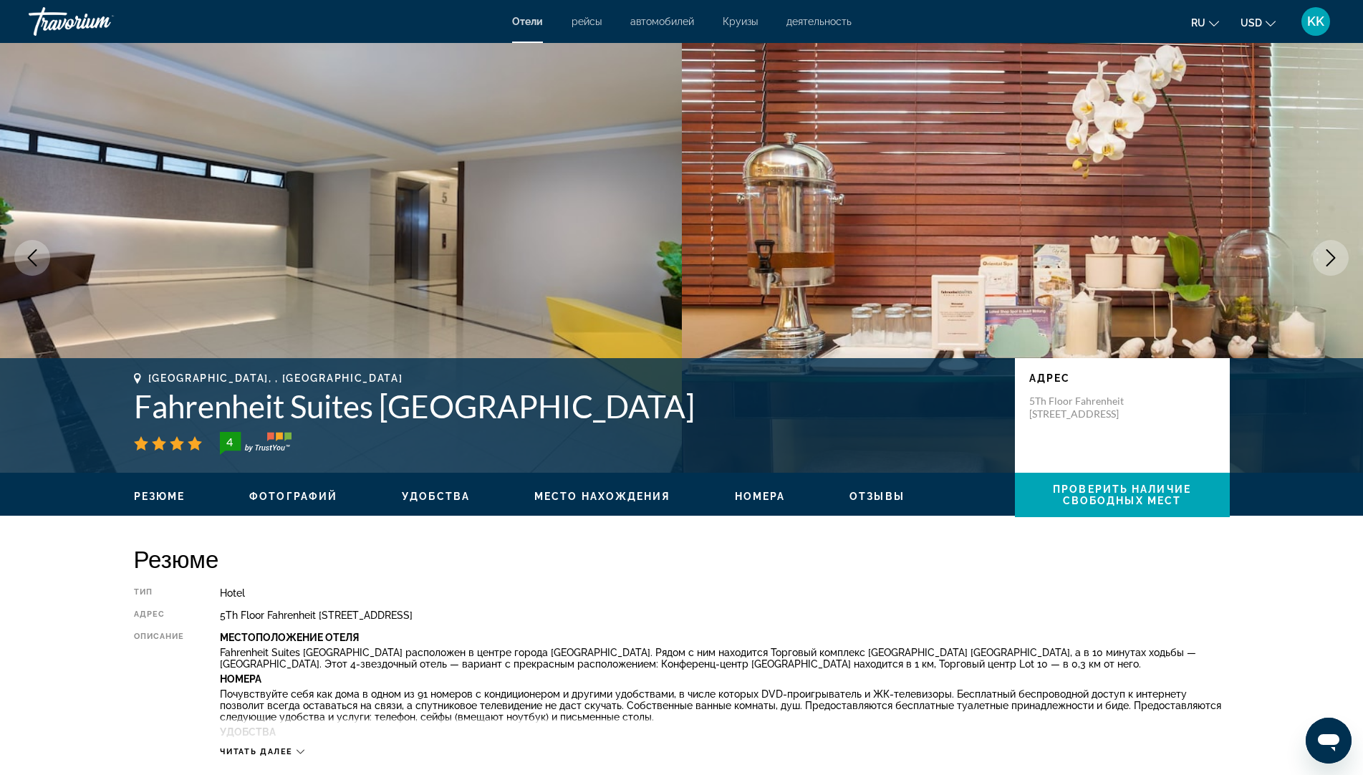
click at [1324, 262] on icon "Next image" at bounding box center [1330, 257] width 17 height 17
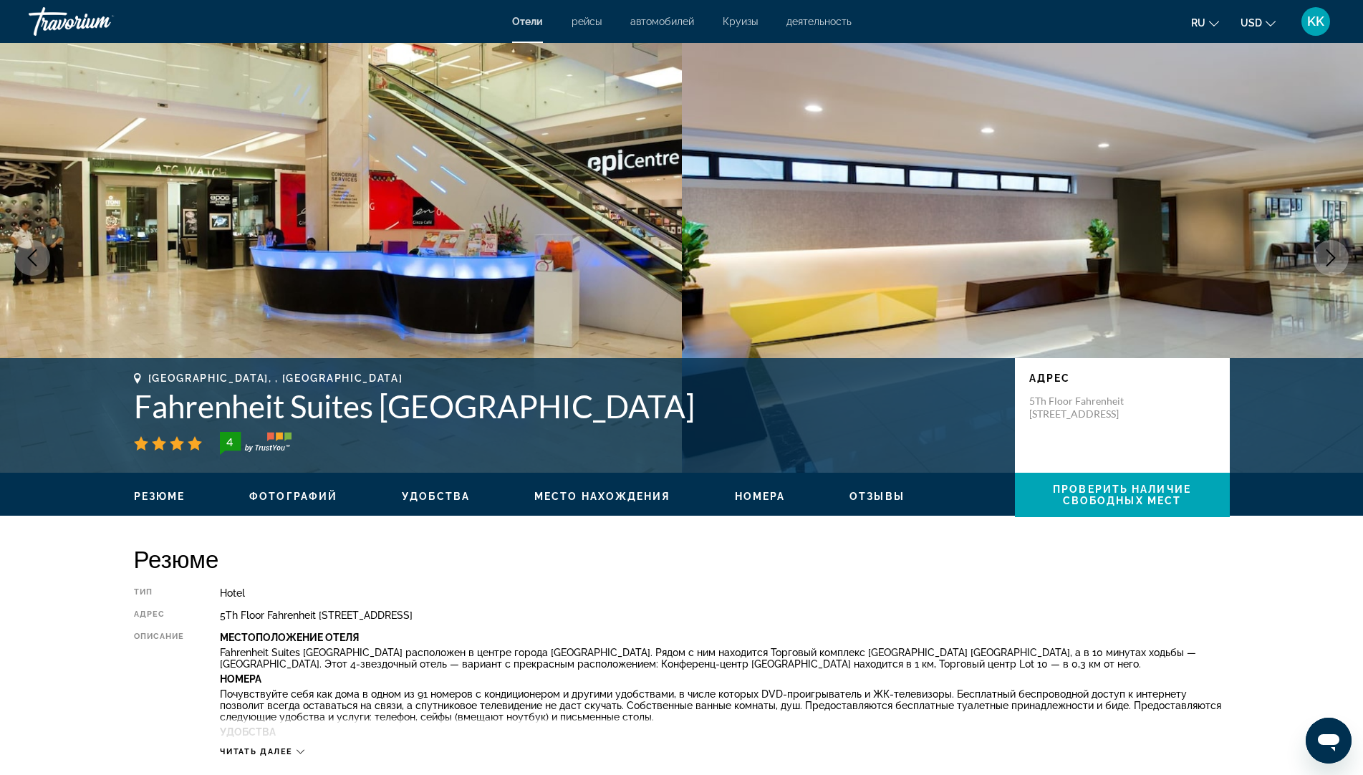
click at [1324, 262] on icon "Next image" at bounding box center [1330, 257] width 17 height 17
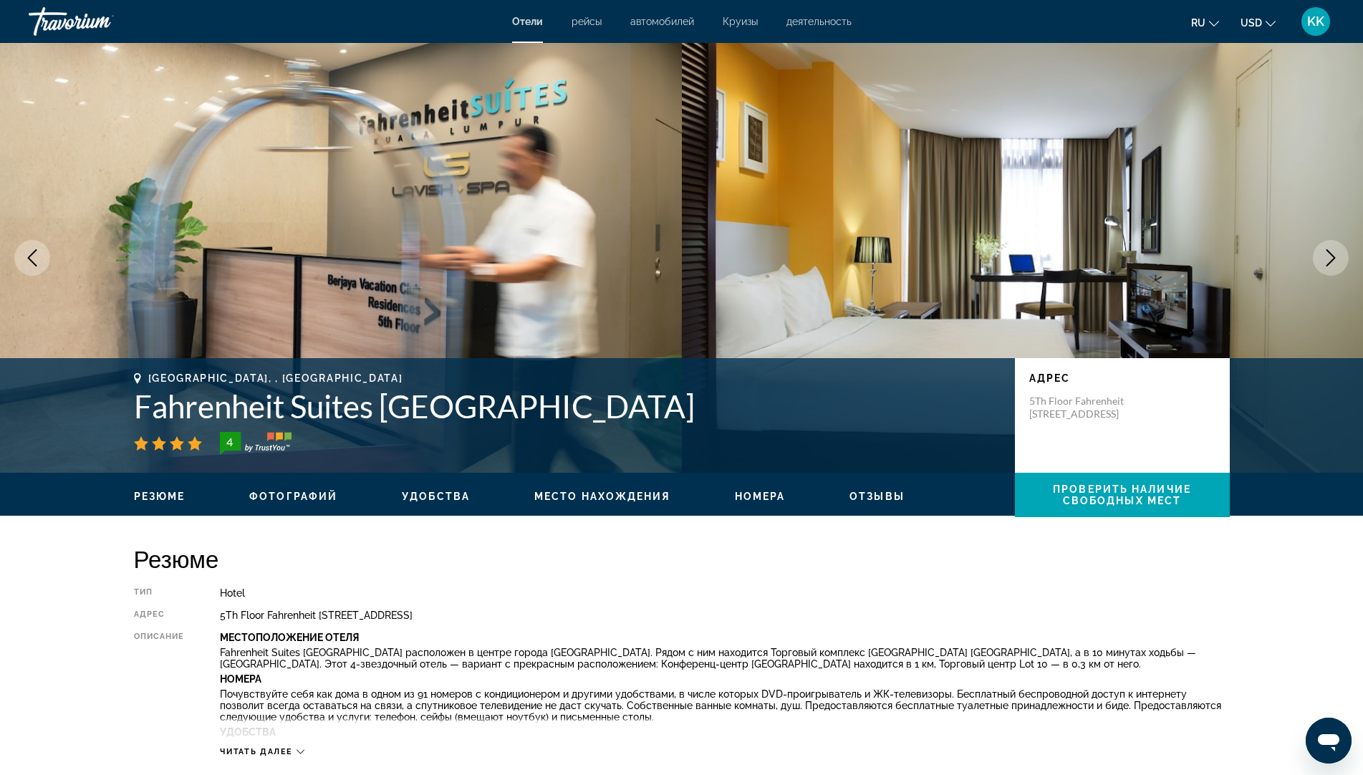
click at [1324, 262] on icon "Next image" at bounding box center [1330, 257] width 17 height 17
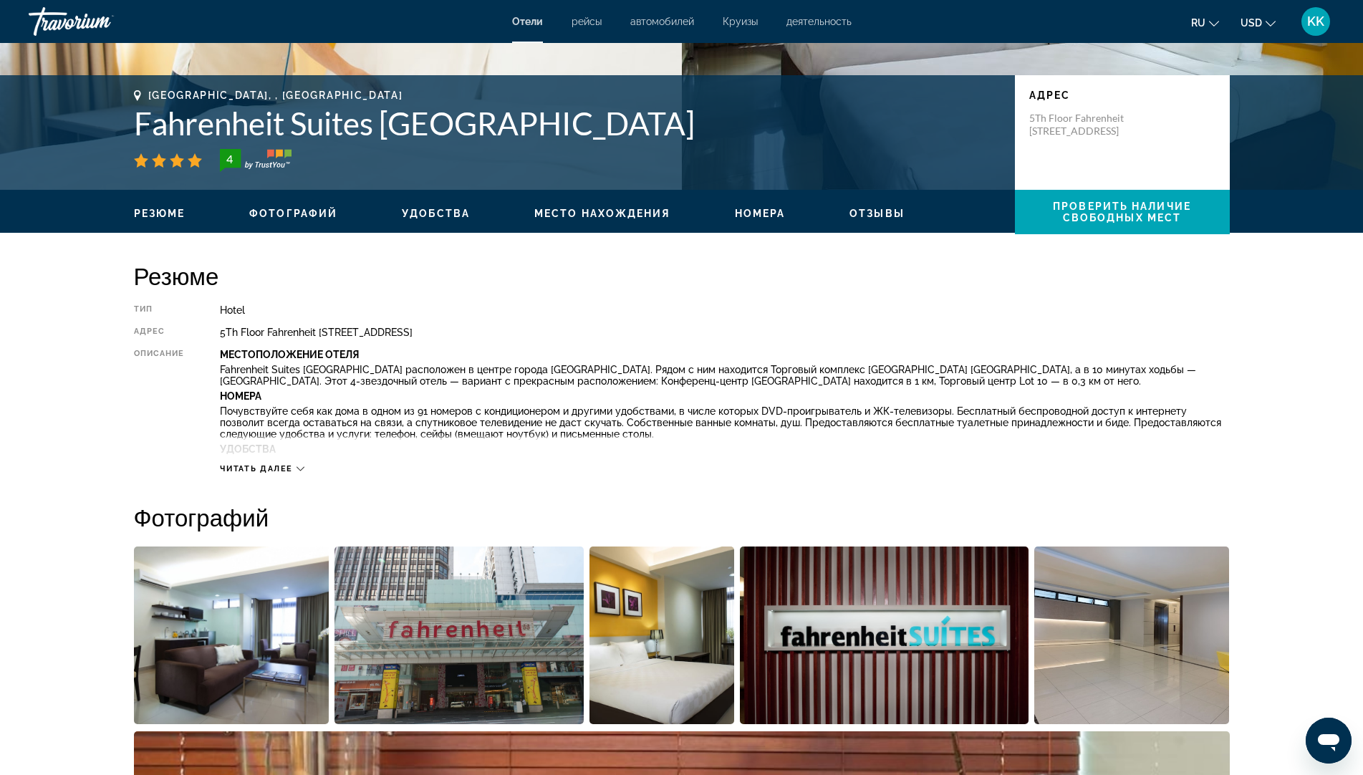
scroll to position [287, 0]
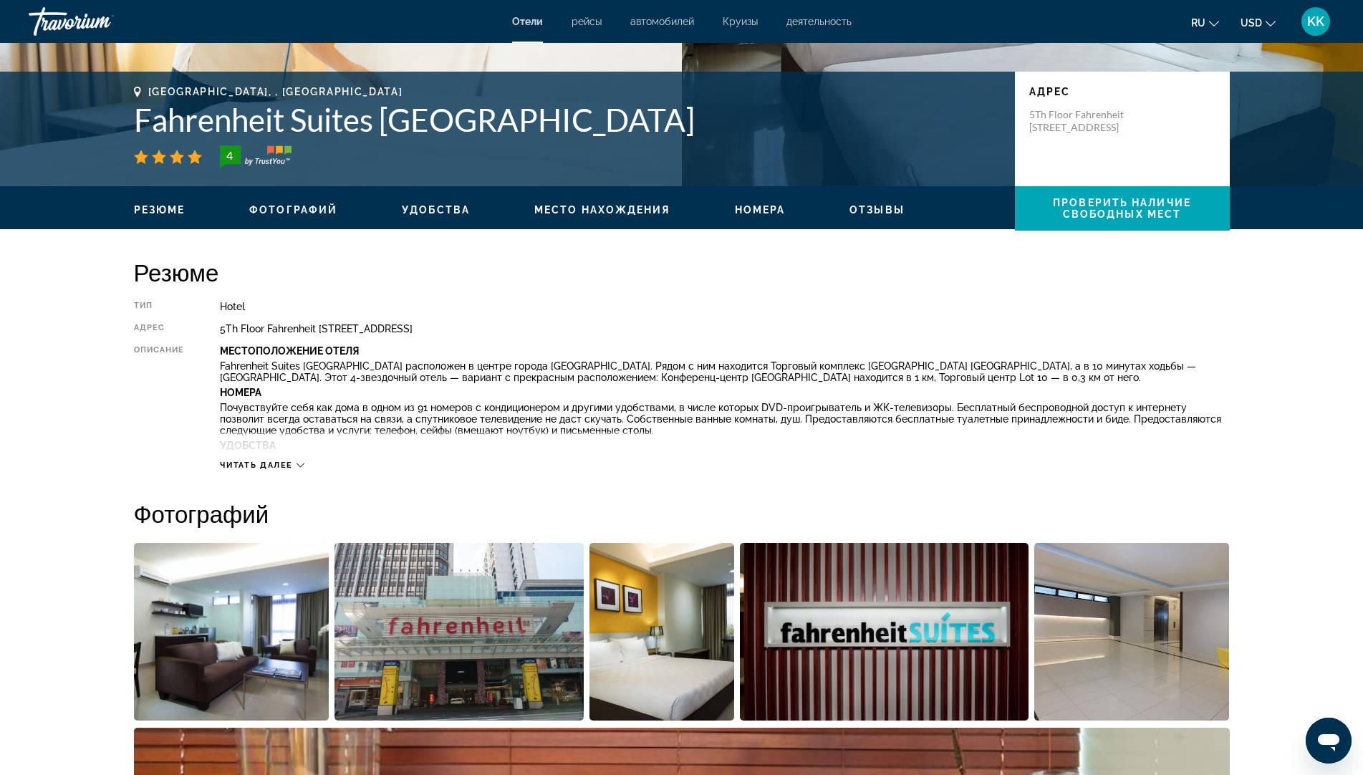
click at [280, 461] on span "Читать далее" at bounding box center [256, 465] width 73 height 9
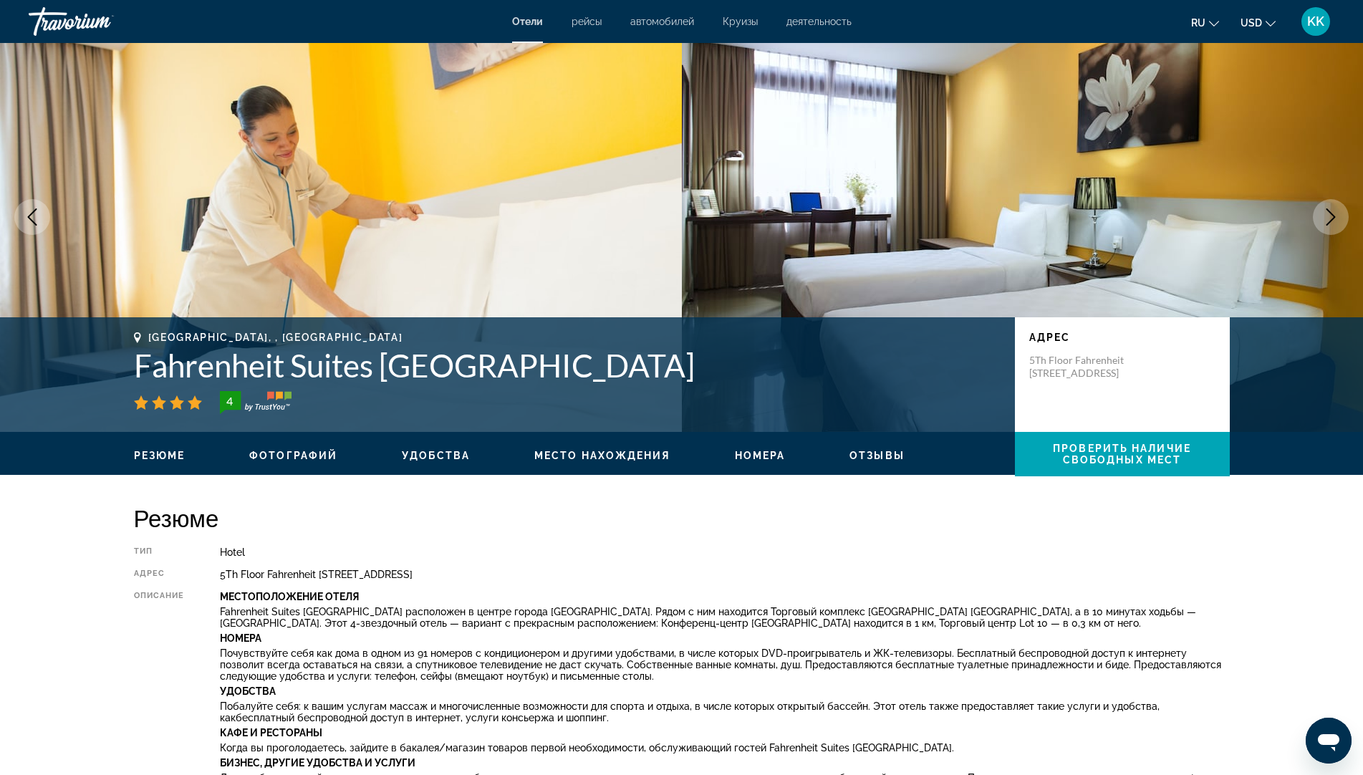
scroll to position [0, 0]
